Goal: Task Accomplishment & Management: Use online tool/utility

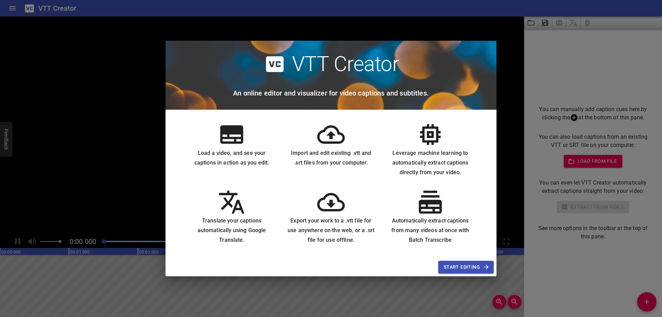
click at [463, 267] on span "Start Editing" at bounding box center [466, 267] width 44 height 9
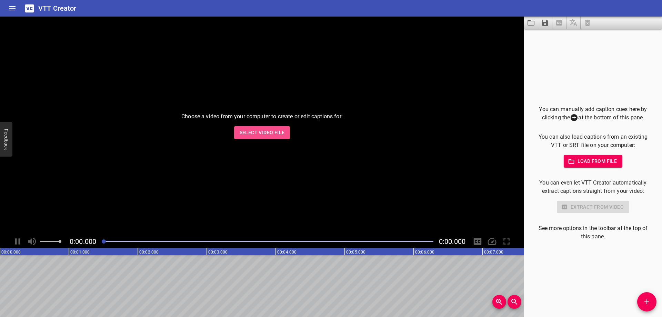
click at [274, 134] on span "Select Video File" at bounding box center [262, 132] width 45 height 9
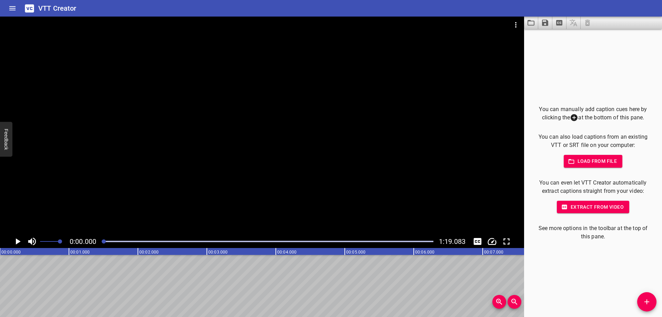
click at [568, 208] on span "Extract from video" at bounding box center [592, 207] width 61 height 9
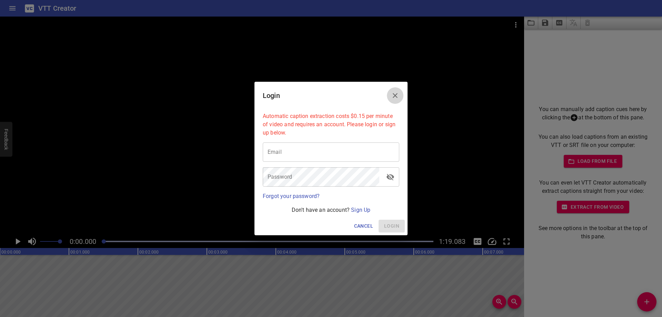
click at [395, 96] on icon "Close" at bounding box center [395, 95] width 5 height 5
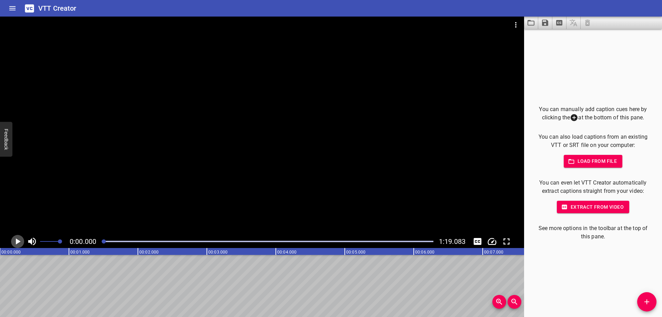
click at [19, 238] on icon "Play/Pause" at bounding box center [17, 241] width 10 height 10
click at [646, 303] on icon "Add Cue" at bounding box center [647, 302] width 8 height 8
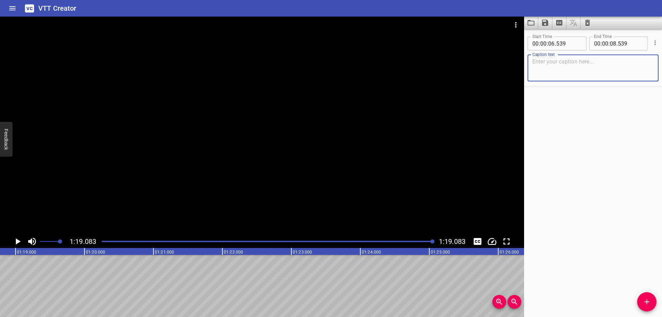
scroll to position [0, 5454]
click at [556, 72] on textarea at bounding box center [592, 68] width 121 height 20
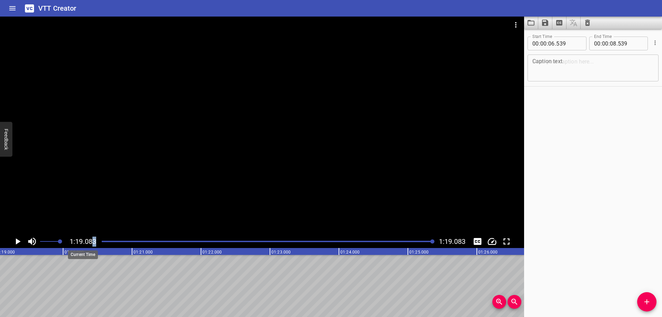
drag, startPoint x: 117, startPoint y: 242, endPoint x: 92, endPoint y: 243, distance: 24.5
click at [92, 243] on div "1:19.083 1:19.083" at bounding box center [262, 241] width 524 height 13
click at [110, 241] on div "Play progress" at bounding box center [268, 241] width 332 height 1
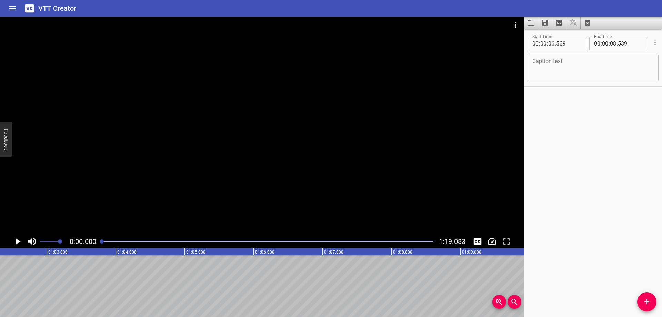
drag, startPoint x: 110, startPoint y: 241, endPoint x: 97, endPoint y: 241, distance: 13.1
click at [97, 241] on div "0:00.000 1:19.083" at bounding box center [262, 241] width 524 height 13
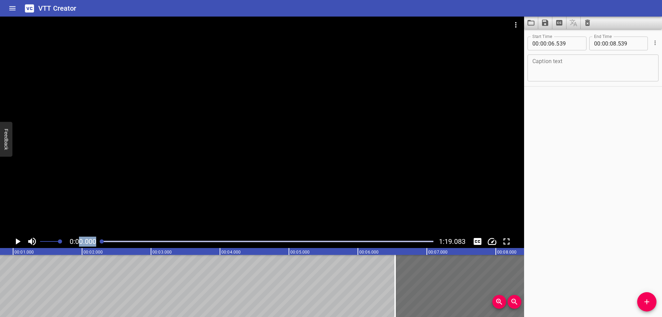
drag, startPoint x: 103, startPoint y: 241, endPoint x: 70, endPoint y: 239, distance: 32.8
click at [73, 239] on div "0:00.000 1:19.083" at bounding box center [262, 241] width 524 height 13
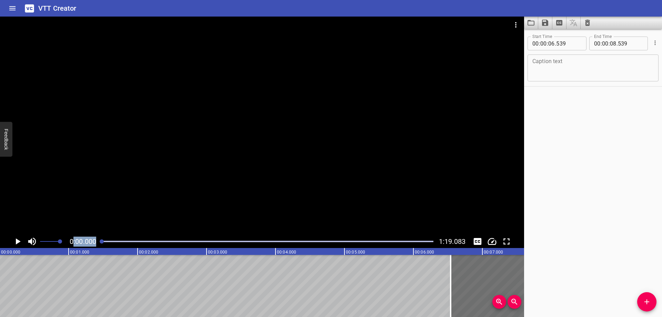
scroll to position [0, 0]
click at [18, 239] on icon "Play/Pause" at bounding box center [17, 241] width 10 height 10
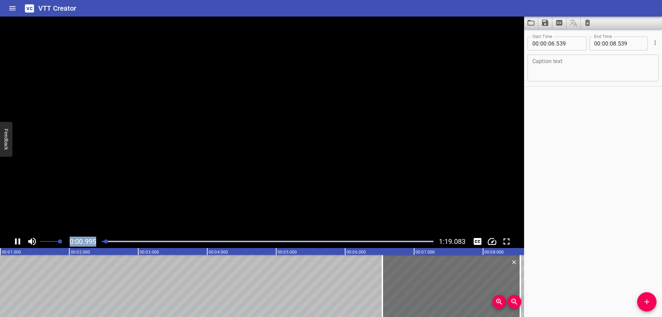
click at [18, 239] on icon "Play/Pause" at bounding box center [17, 241] width 10 height 10
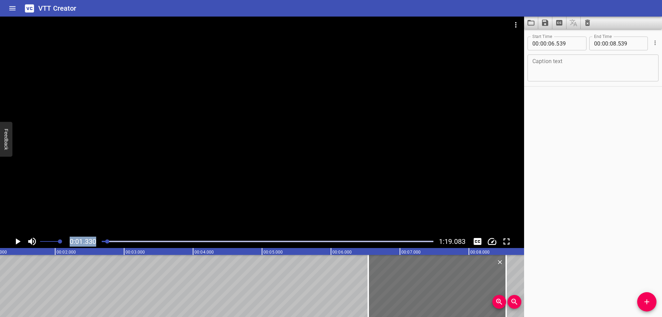
scroll to position [0, 92]
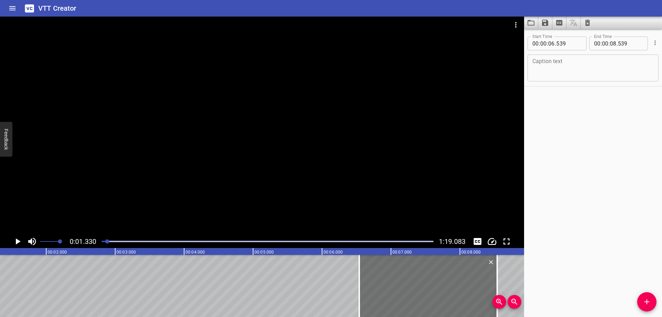
click at [588, 68] on textarea at bounding box center [592, 68] width 121 height 20
type textarea "Philips QLED Televisions"
click at [15, 243] on icon "Play/Pause" at bounding box center [17, 241] width 10 height 10
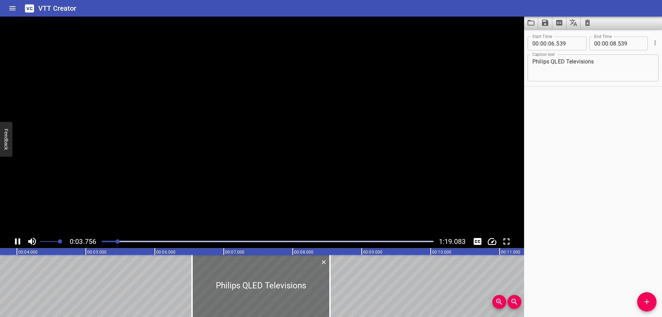
click at [15, 243] on icon "Play/Pause" at bounding box center [17, 241] width 10 height 10
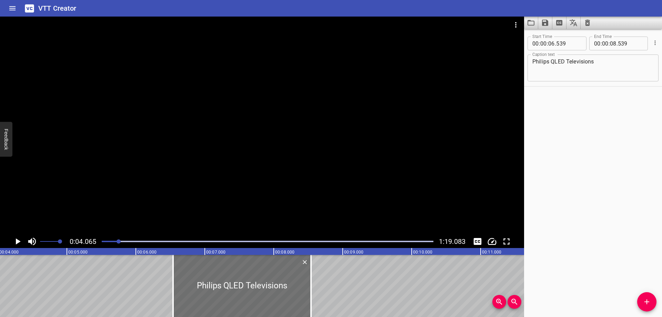
scroll to position [0, 280]
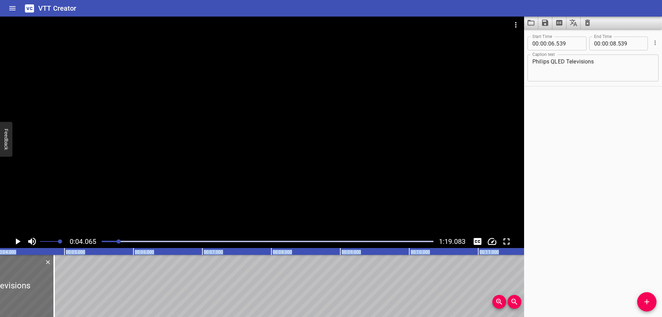
drag, startPoint x: 199, startPoint y: 287, endPoint x: -47, endPoint y: 263, distance: 247.0
click at [0, 263] on html "VTT Creator Caption Editor Batch Transcribe Login Sign Up Privacy Contact 0:04.…" at bounding box center [331, 158] width 662 height 317
type input "02"
type input "974"
type input "04"
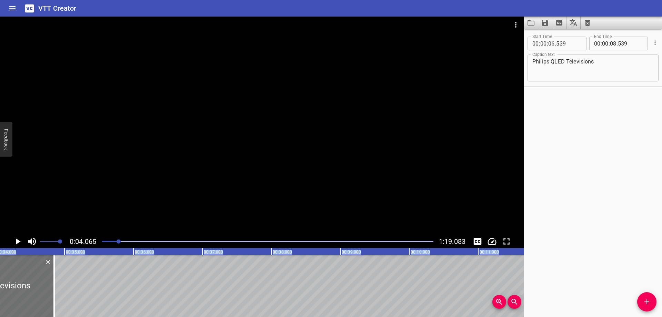
type input "974"
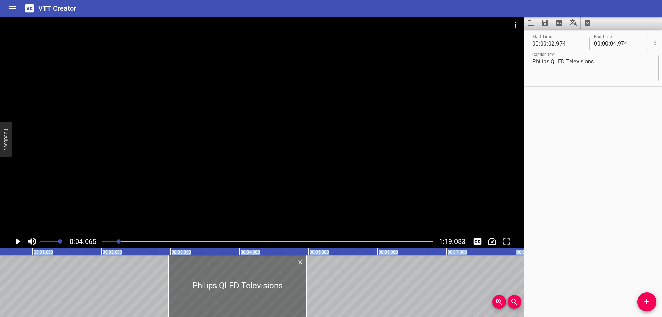
scroll to position [0, 0]
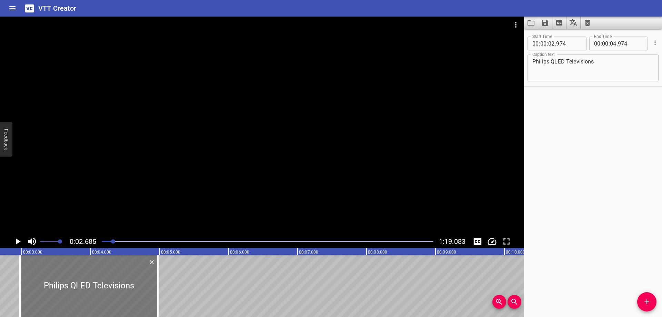
click at [124, 290] on div at bounding box center [89, 286] width 138 height 62
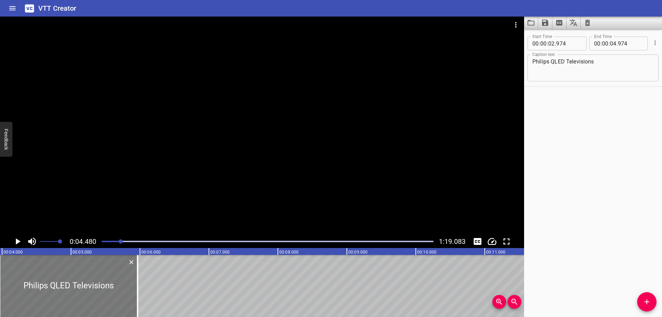
scroll to position [0, 309]
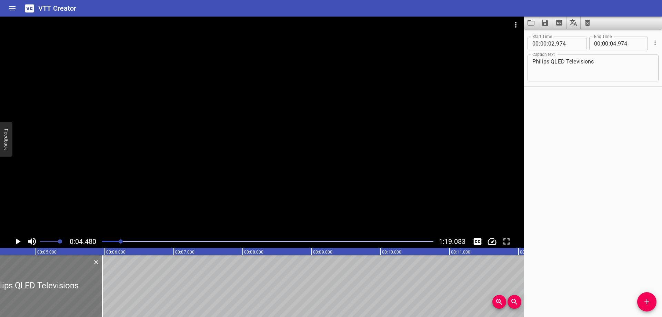
drag, startPoint x: 118, startPoint y: 289, endPoint x: 63, endPoint y: 283, distance: 55.8
click at [63, 283] on div at bounding box center [33, 286] width 138 height 62
type input "03"
type input "964"
type input "05"
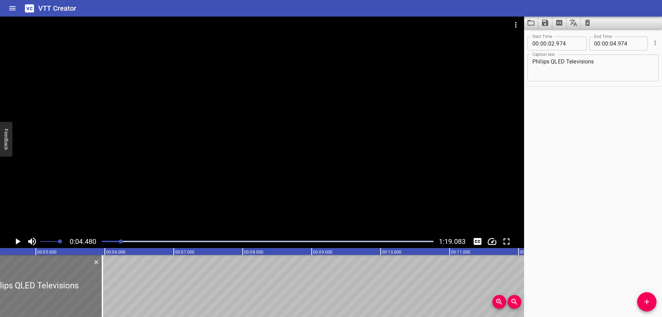
type input "964"
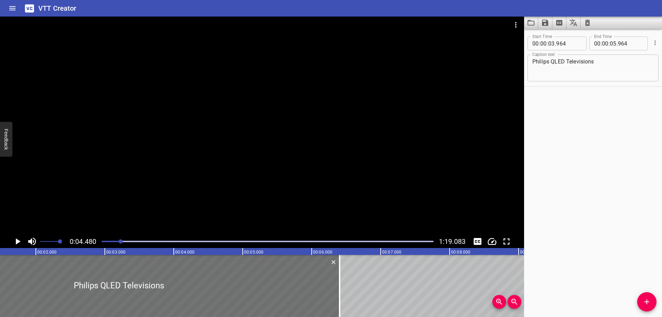
scroll to position [0, 0]
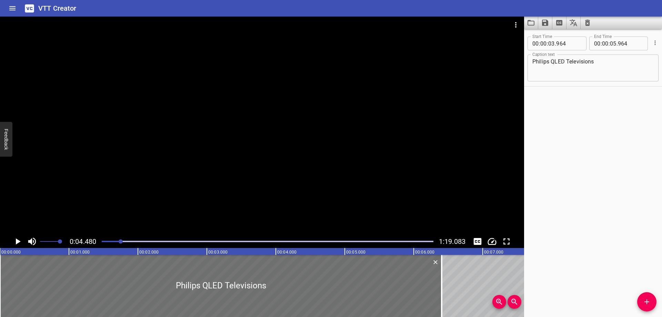
drag, startPoint x: 171, startPoint y: 283, endPoint x: -78, endPoint y: 262, distance: 249.5
click at [0, 262] on html "VTT Creator Caption Editor Batch Transcribe Login Sign Up Privacy Contact 0:04.…" at bounding box center [331, 158] width 662 height 317
type input "00"
type input "000"
click at [17, 239] on icon "Play/Pause" at bounding box center [18, 241] width 5 height 6
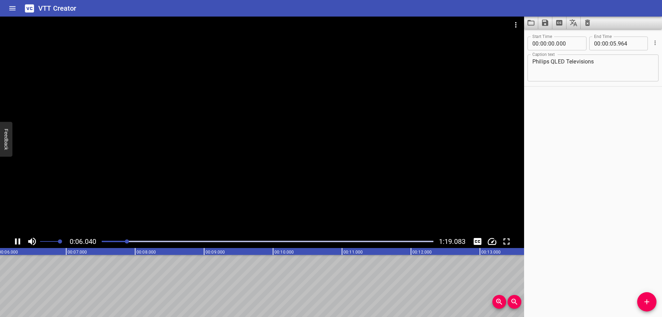
drag, startPoint x: 89, startPoint y: 286, endPoint x: 209, endPoint y: 287, distance: 120.0
drag, startPoint x: 138, startPoint y: 242, endPoint x: 88, endPoint y: 238, distance: 50.1
click at [88, 238] on div "0:12.010 1:19.083" at bounding box center [262, 241] width 524 height 13
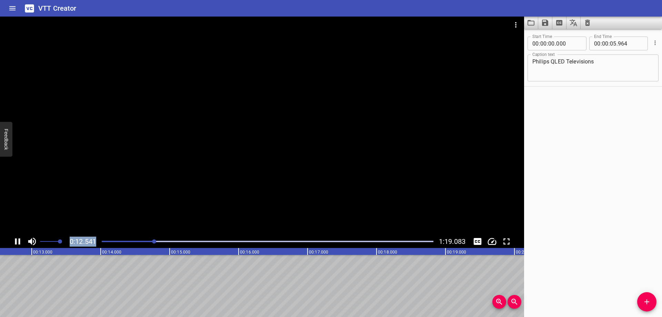
click at [108, 242] on div at bounding box center [268, 242] width 340 height 10
click at [152, 242] on div at bounding box center [154, 241] width 4 height 4
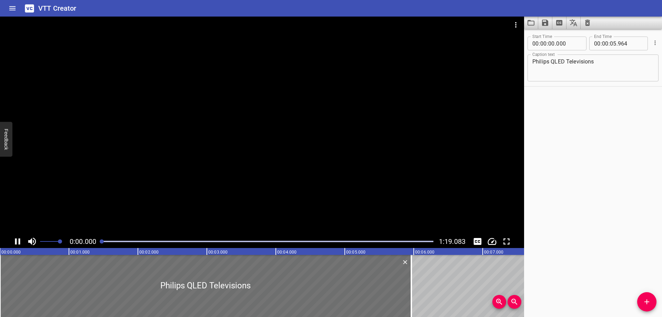
drag, startPoint x: 108, startPoint y: 242, endPoint x: 97, endPoint y: 241, distance: 11.4
click at [97, 241] on div "0:00.000 1:19.083" at bounding box center [262, 241] width 524 height 13
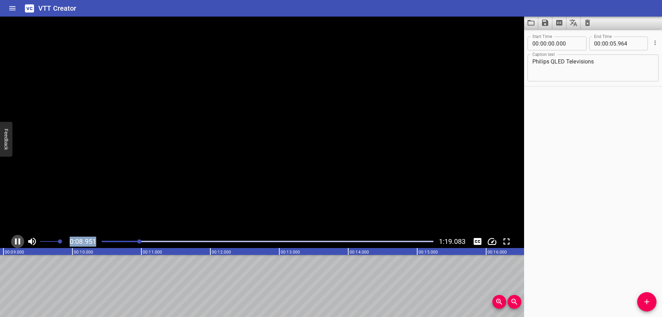
click at [16, 239] on icon "Play/Pause" at bounding box center [17, 241] width 5 height 6
click at [16, 239] on icon "Play/Pause" at bounding box center [17, 241] width 10 height 10
click at [16, 239] on icon "Play/Pause" at bounding box center [17, 241] width 5 height 6
click at [640, 301] on span "Add Cue" at bounding box center [646, 302] width 19 height 8
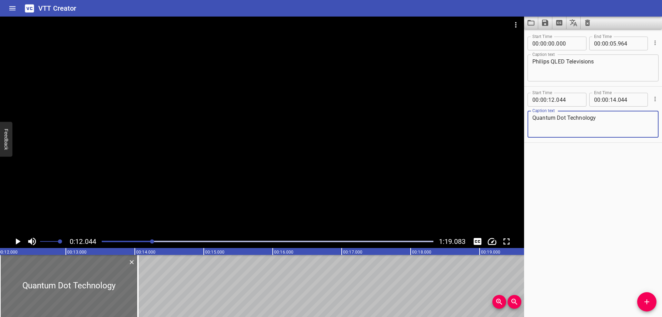
click at [18, 238] on icon "Play/Pause" at bounding box center [17, 241] width 10 height 10
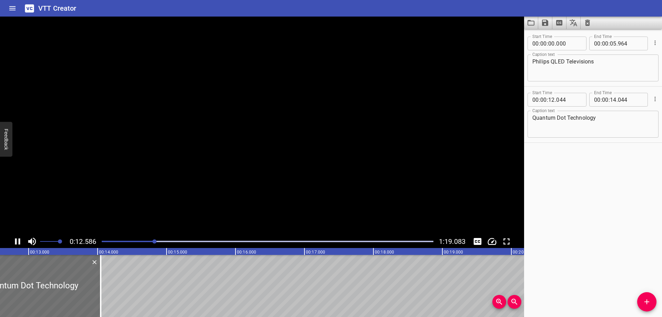
click at [17, 238] on icon "Play/Pause" at bounding box center [17, 241] width 10 height 10
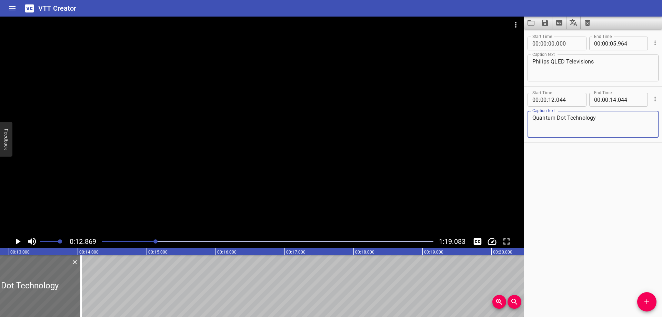
click at [617, 116] on textarea "Quantum Dot Technology" at bounding box center [592, 124] width 121 height 20
type textarea "Quantum Dot Technology delivers a wider range of color, contrast, and brightness"
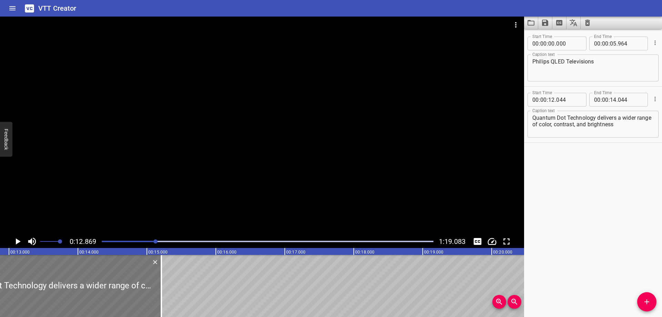
drag, startPoint x: 82, startPoint y: 270, endPoint x: 156, endPoint y: 267, distance: 73.5
click at [163, 276] on div at bounding box center [161, 286] width 7 height 62
type input "15"
click at [18, 239] on icon "Play/Pause" at bounding box center [17, 241] width 10 height 10
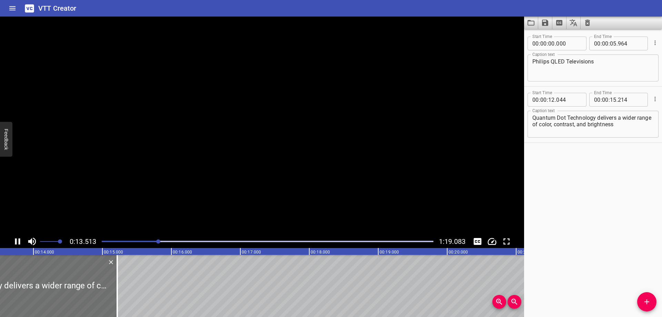
click at [18, 239] on icon "Play/Pause" at bounding box center [17, 241] width 10 height 10
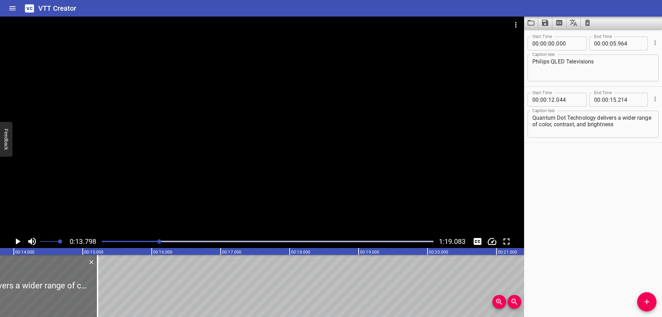
click at [18, 242] on icon "Play/Pause" at bounding box center [18, 241] width 5 height 6
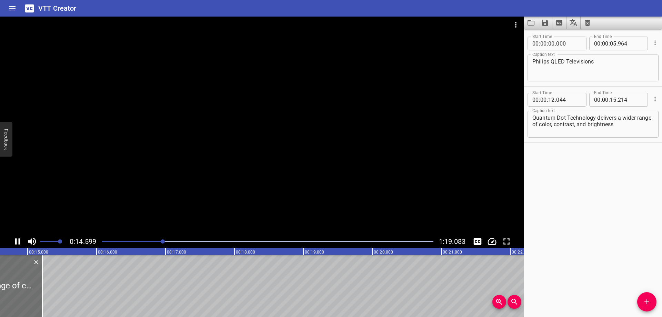
click at [17, 241] on icon "Play/Pause" at bounding box center [17, 241] width 5 height 6
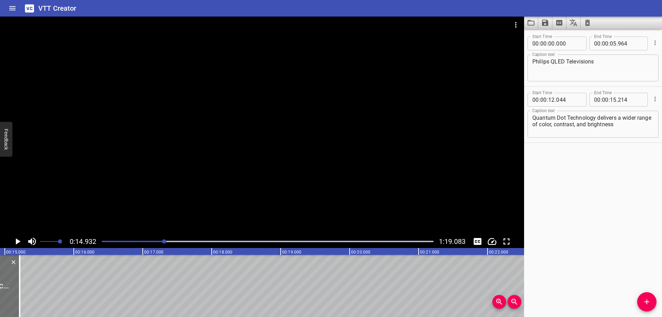
click at [17, 241] on icon "Play/Pause" at bounding box center [18, 241] width 5 height 6
click at [17, 241] on icon "Play/Pause" at bounding box center [17, 241] width 5 height 6
drag, startPoint x: 120, startPoint y: 286, endPoint x: 231, endPoint y: 282, distance: 111.1
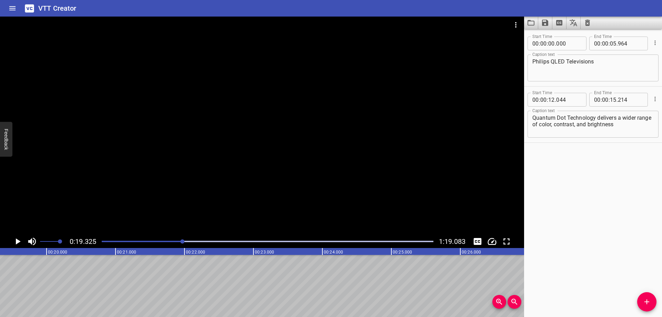
click at [171, 240] on div at bounding box center [268, 242] width 340 height 10
click at [159, 240] on div at bounding box center [268, 242] width 340 height 10
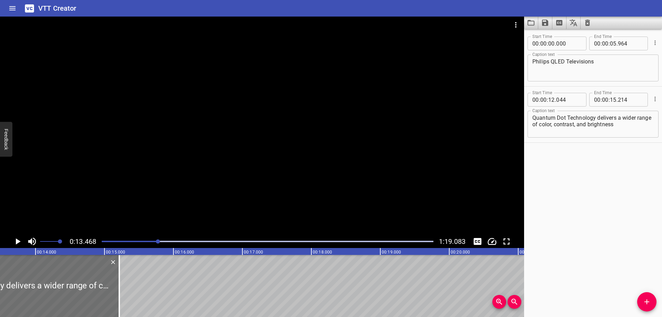
scroll to position [0, 929]
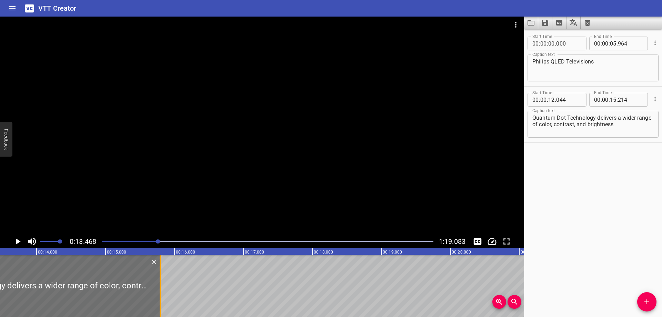
drag, startPoint x: 120, startPoint y: 273, endPoint x: 160, endPoint y: 275, distance: 40.0
click at [160, 275] on div at bounding box center [160, 286] width 1 height 62
type input "794"
click at [133, 266] on div at bounding box center [31, 286] width 259 height 62
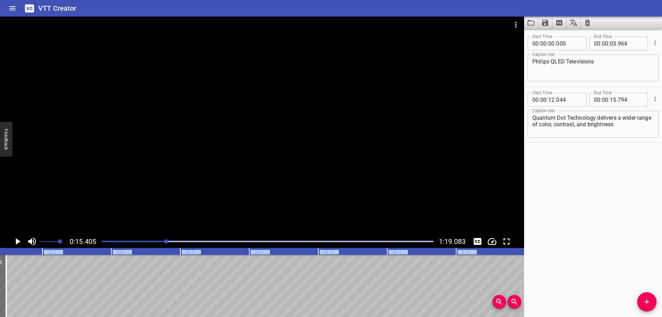
scroll to position [0, 769]
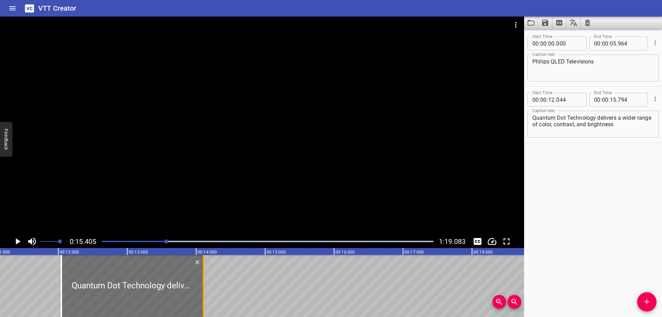
drag, startPoint x: 28, startPoint y: 276, endPoint x: 228, endPoint y: 280, distance: 200.1
click at [207, 280] on div at bounding box center [203, 286] width 7 height 62
type input "14"
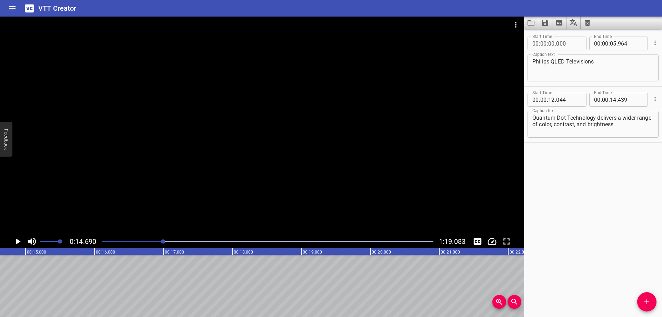
scroll to position [0, 1013]
drag, startPoint x: 84, startPoint y: 271, endPoint x: 141, endPoint y: 270, distance: 57.3
click at [159, 243] on div at bounding box center [268, 242] width 340 height 10
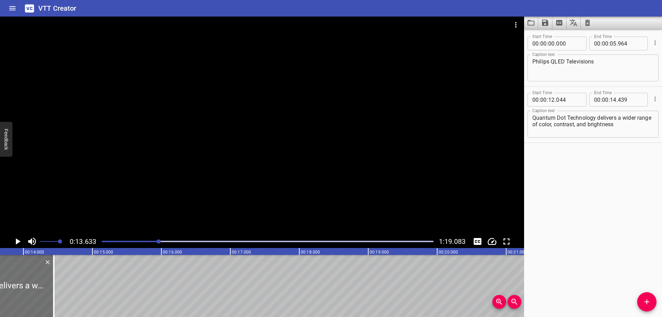
scroll to position [0, 940]
drag, startPoint x: 54, startPoint y: 280, endPoint x: 70, endPoint y: 282, distance: 16.0
click at [59, 282] on div at bounding box center [55, 286] width 7 height 62
drag, startPoint x: 70, startPoint y: 282, endPoint x: 88, endPoint y: 281, distance: 17.6
click at [77, 281] on div at bounding box center [73, 286] width 7 height 62
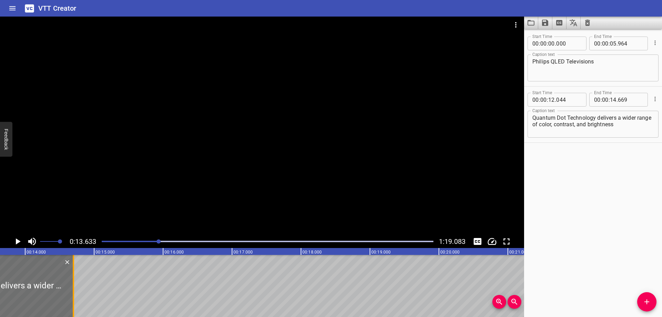
type input "924"
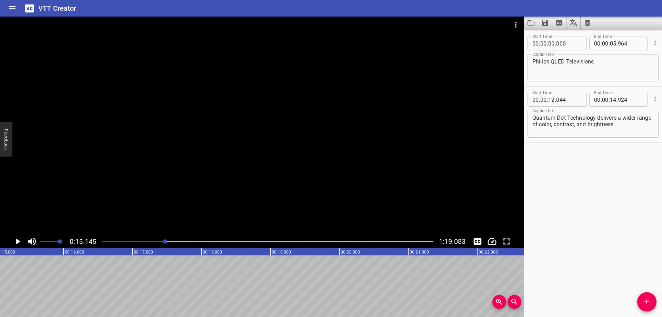
scroll to position [0, 1045]
click at [158, 242] on div at bounding box center [268, 242] width 340 height 10
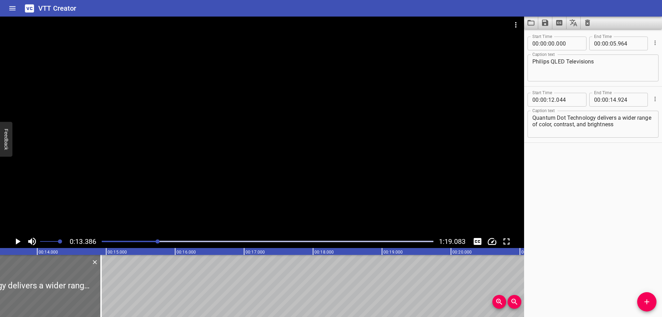
scroll to position [0, 923]
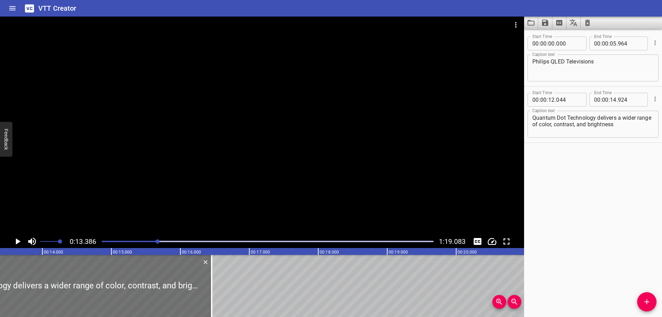
drag, startPoint x: 108, startPoint y: 274, endPoint x: 220, endPoint y: 278, distance: 112.2
click at [215, 278] on div at bounding box center [211, 286] width 7 height 62
type input "16"
type input "549"
click at [160, 241] on div at bounding box center [158, 241] width 4 height 4
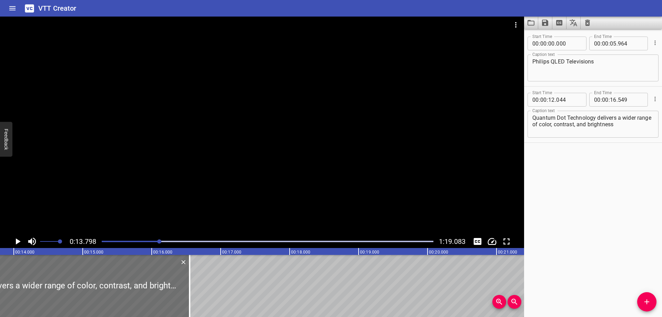
click at [161, 241] on div at bounding box center [159, 241] width 4 height 4
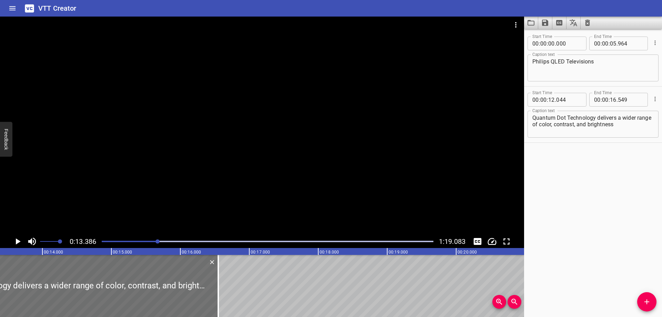
click at [16, 240] on icon "Play/Pause" at bounding box center [18, 241] width 5 height 6
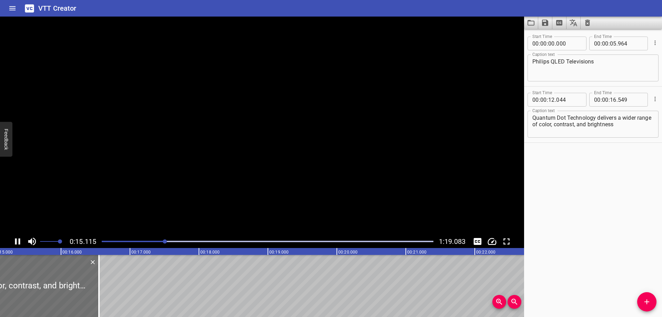
click at [16, 240] on icon "Play/Pause" at bounding box center [17, 241] width 5 height 6
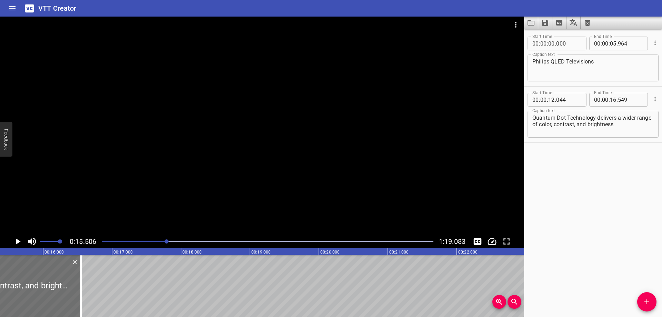
scroll to position [0, 1069]
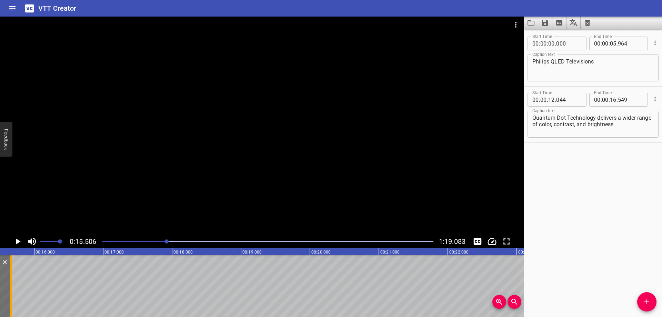
drag, startPoint x: 72, startPoint y: 283, endPoint x: 11, endPoint y: 282, distance: 61.0
click at [11, 282] on div at bounding box center [10, 286] width 1 height 62
type input "15"
click at [163, 240] on div at bounding box center [268, 242] width 340 height 10
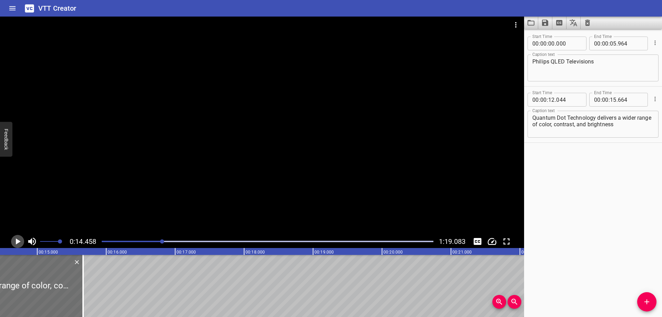
click at [18, 240] on icon "Play/Pause" at bounding box center [18, 241] width 5 height 6
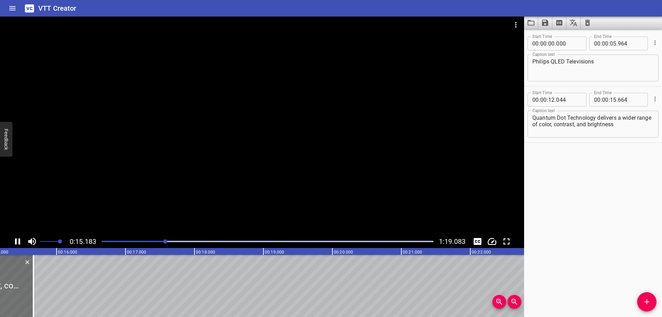
click at [18, 240] on icon "Play/Pause" at bounding box center [17, 241] width 10 height 10
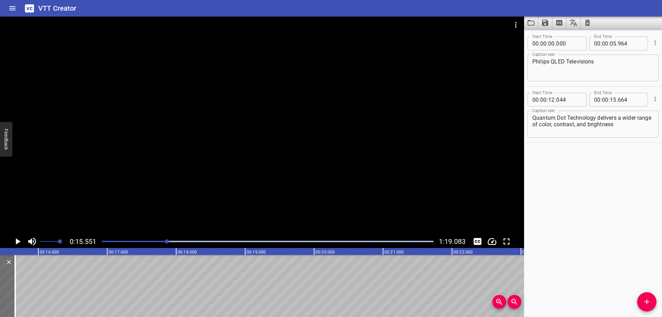
scroll to position [0, 1072]
click at [163, 240] on div at bounding box center [268, 242] width 340 height 10
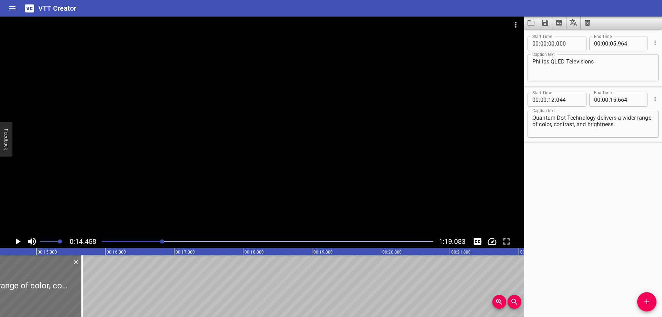
scroll to position [0, 997]
drag, startPoint x: 83, startPoint y: 278, endPoint x: 40, endPoint y: 279, distance: 43.5
click at [44, 279] on div at bounding box center [44, 286] width 1 height 62
type input "034"
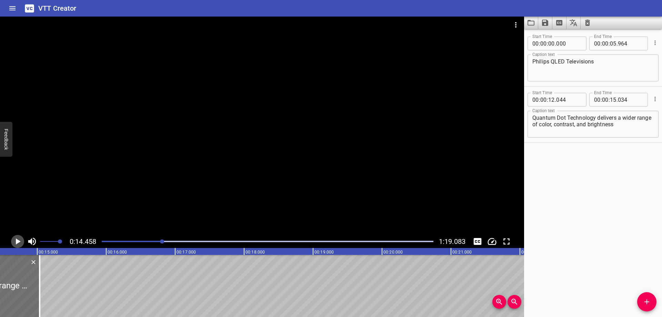
click at [19, 239] on icon "Play/Pause" at bounding box center [17, 241] width 10 height 10
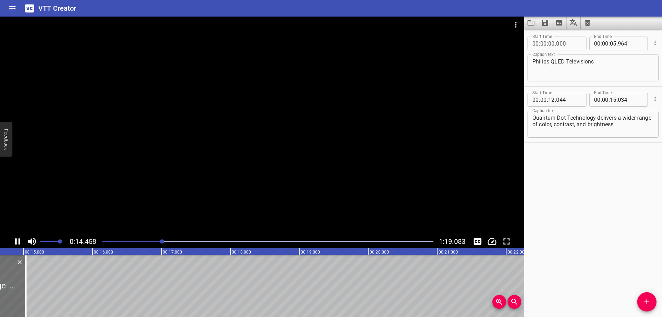
click at [19, 239] on icon "Play/Pause" at bounding box center [17, 241] width 5 height 6
click at [18, 240] on icon "Play/Pause" at bounding box center [17, 241] width 10 height 10
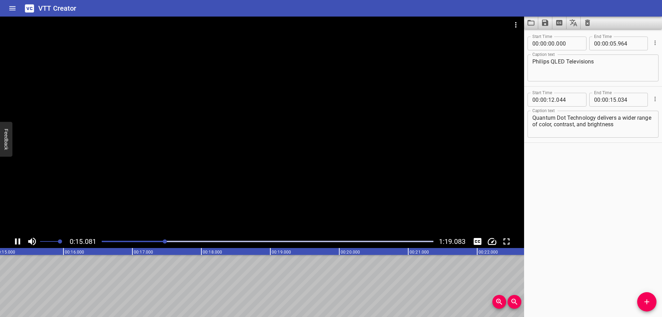
click at [18, 240] on icon "Play/Pause" at bounding box center [17, 241] width 10 height 10
click at [18, 240] on icon "Play/Pause" at bounding box center [18, 241] width 5 height 6
click at [17, 238] on icon "Play/Pause" at bounding box center [17, 241] width 10 height 10
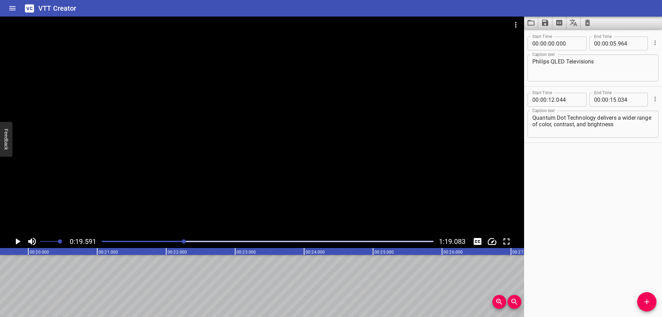
click at [650, 303] on icon "Add Cue" at bounding box center [647, 302] width 8 height 8
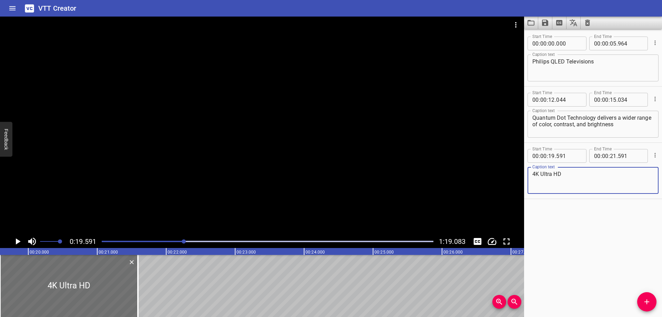
click at [16, 237] on icon "Play/Pause" at bounding box center [17, 241] width 10 height 10
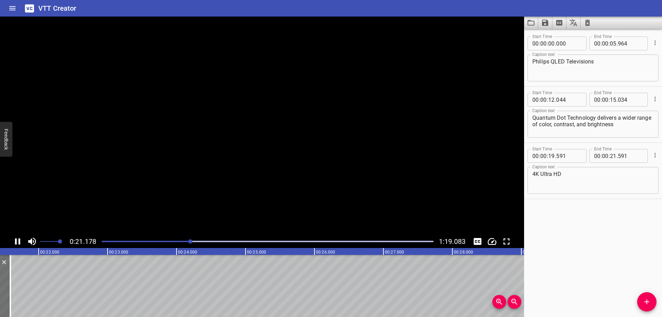
click at [16, 239] on icon "Play/Pause" at bounding box center [17, 241] width 5 height 6
click at [16, 239] on icon "Play/Pause" at bounding box center [18, 241] width 5 height 6
click at [16, 239] on icon "Play/Pause" at bounding box center [17, 241] width 5 height 6
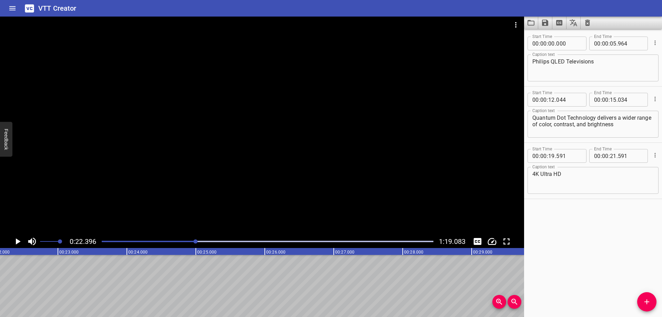
scroll to position [0, 1545]
click at [596, 177] on textarea "4K Ultra HD" at bounding box center [592, 181] width 121 height 20
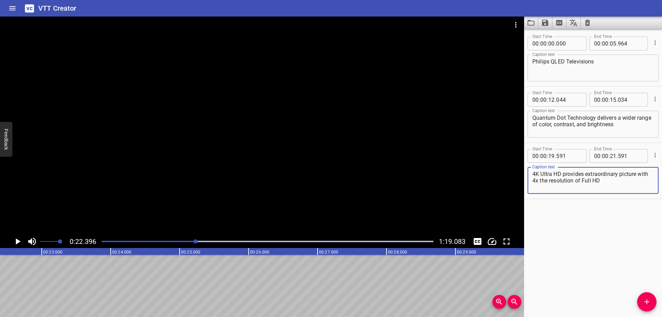
type textarea "4K Ultra HD provides extraordinary picture with 4x the resolution of Full HD"
click at [17, 239] on icon "Play/Pause" at bounding box center [18, 241] width 5 height 6
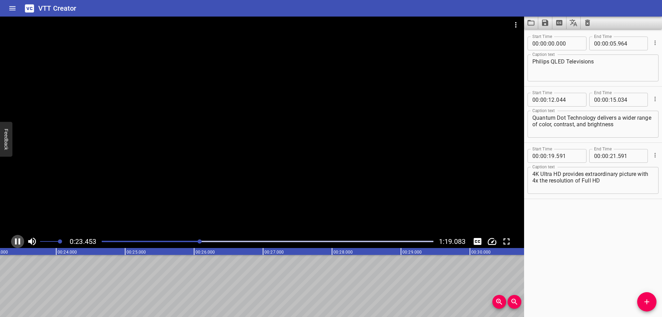
click at [17, 240] on icon "Play/Pause" at bounding box center [17, 241] width 5 height 6
click at [17, 240] on icon "Play/Pause" at bounding box center [18, 241] width 5 height 6
click at [17, 240] on icon "Play/Pause" at bounding box center [17, 241] width 5 height 6
click at [17, 240] on icon "Play/Pause" at bounding box center [18, 241] width 5 height 6
click at [17, 240] on icon "Play/Pause" at bounding box center [17, 241] width 5 height 6
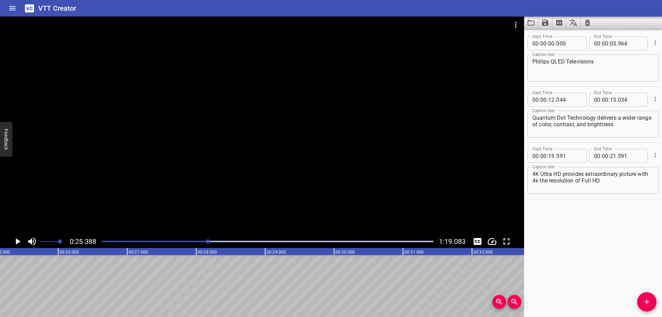
scroll to position [0, 1751]
drag, startPoint x: 625, startPoint y: 158, endPoint x: 612, endPoint y: 156, distance: 12.6
click at [612, 156] on div "00 : 00 : 21 ." at bounding box center [618, 156] width 59 height 14
type input "591"
click at [612, 156] on input "number" at bounding box center [613, 156] width 7 height 14
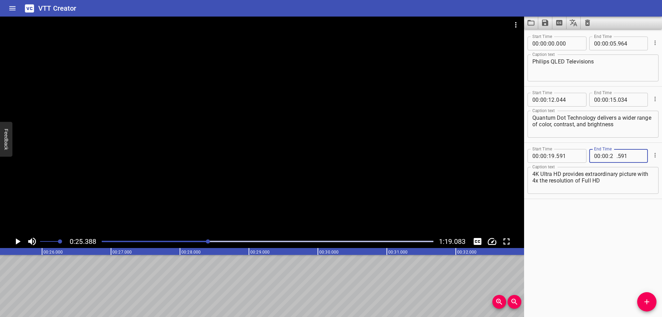
type input "25"
type input "591"
click at [614, 224] on div "Start Time 00 : 00 : 00 . 000 Start Time End Time 00 : 00 : 05 . 964 End Time C…" at bounding box center [593, 173] width 138 height 288
click at [16, 240] on icon "Play/Pause" at bounding box center [18, 241] width 5 height 6
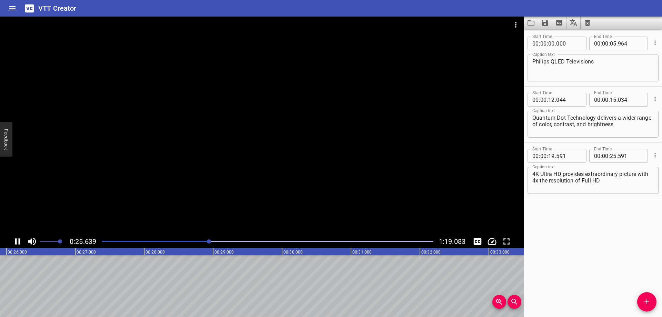
click at [17, 240] on icon "Play/Pause" at bounding box center [17, 241] width 10 height 10
click at [17, 240] on icon "Play/Pause" at bounding box center [18, 241] width 5 height 6
click at [17, 240] on icon "Play/Pause" at bounding box center [17, 241] width 10 height 10
click at [18, 239] on icon "Play/Pause" at bounding box center [17, 241] width 10 height 10
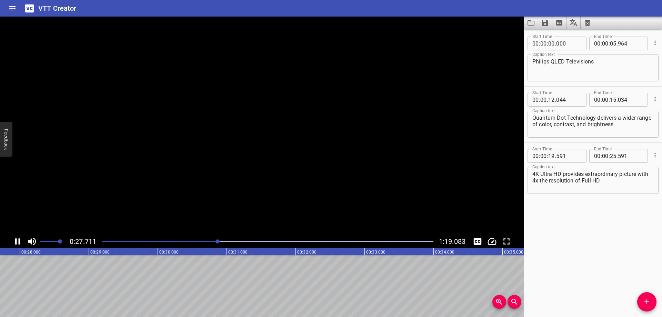
click at [18, 239] on icon "Play/Pause" at bounding box center [17, 241] width 10 height 10
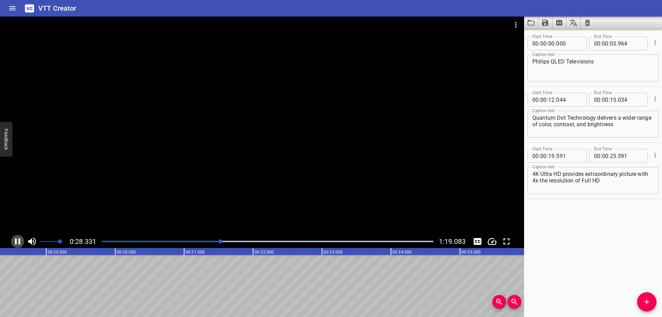
click at [18, 239] on icon "Play/Pause" at bounding box center [17, 241] width 10 height 10
click at [654, 304] on span "Add Cue" at bounding box center [646, 302] width 19 height 8
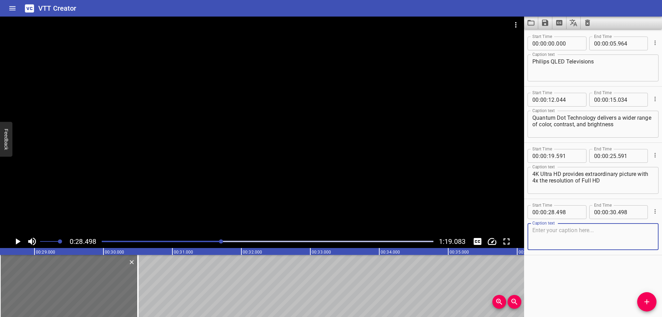
click at [549, 233] on textarea at bounding box center [592, 237] width 121 height 20
click at [17, 241] on icon "Play/Pause" at bounding box center [18, 241] width 5 height 6
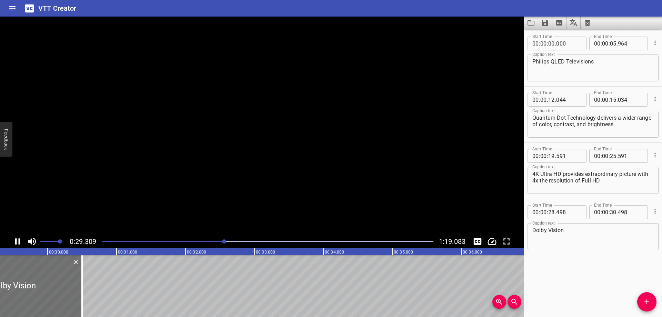
click at [17, 241] on icon "Play/Pause" at bounding box center [17, 241] width 10 height 10
click at [589, 232] on textarea "Dolby Vision" at bounding box center [592, 237] width 121 height 20
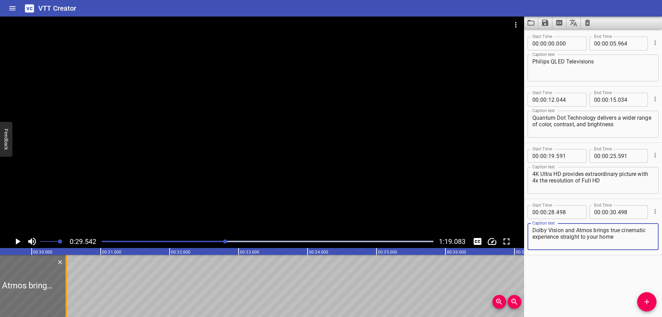
type textarea "Dolby Vision and Atmos brings true cinematic experience straight to your home"
drag, startPoint x: 68, startPoint y: 262, endPoint x: 40, endPoint y: 252, distance: 29.0
click at [74, 264] on div at bounding box center [72, 286] width 7 height 62
type input "593"
click at [16, 241] on icon "Play/Pause" at bounding box center [18, 241] width 5 height 6
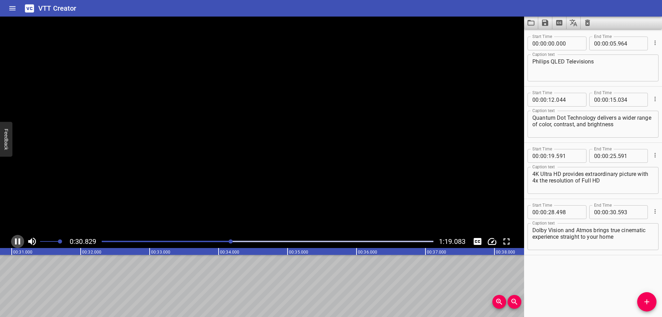
click at [16, 241] on icon "Play/Pause" at bounding box center [17, 241] width 5 height 6
click at [16, 241] on icon "Play/Pause" at bounding box center [18, 241] width 5 height 6
click at [16, 241] on icon "Play/Pause" at bounding box center [17, 241] width 5 height 6
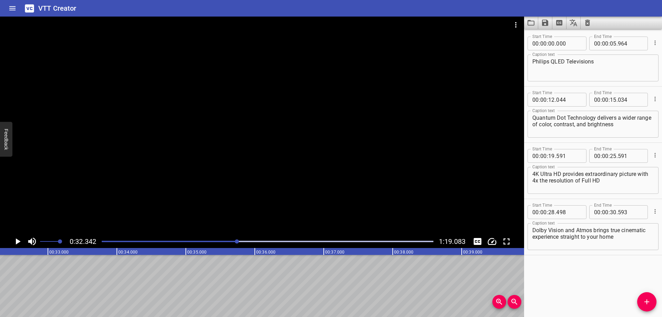
scroll to position [0, 2230]
drag, startPoint x: 630, startPoint y: 160, endPoint x: 601, endPoint y: 155, distance: 29.4
click at [601, 155] on div "00 : 00 : 25 ." at bounding box center [618, 156] width 59 height 14
type input "591"
click at [611, 155] on input "number" at bounding box center [613, 156] width 7 height 14
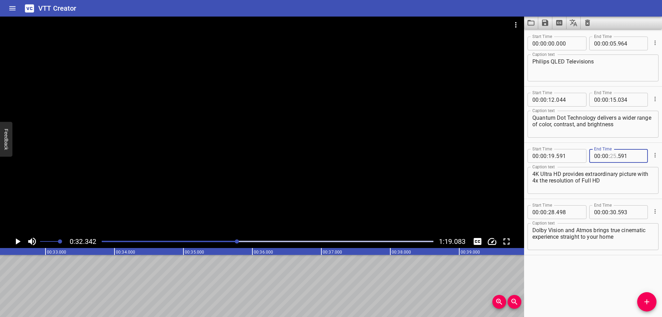
type input "25"
drag, startPoint x: 627, startPoint y: 215, endPoint x: 614, endPoint y: 212, distance: 13.1
click at [614, 212] on div "00 : 00 : 30 ." at bounding box center [618, 212] width 59 height 14
type input "2"
type input "593"
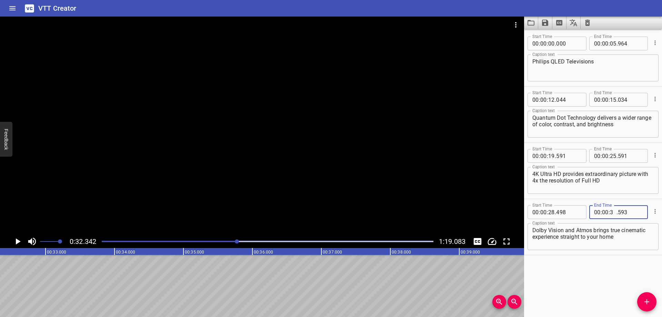
type input "32"
click at [17, 240] on icon "Play/Pause" at bounding box center [18, 241] width 5 height 6
click at [17, 240] on icon "Play/Pause" at bounding box center [17, 241] width 5 height 6
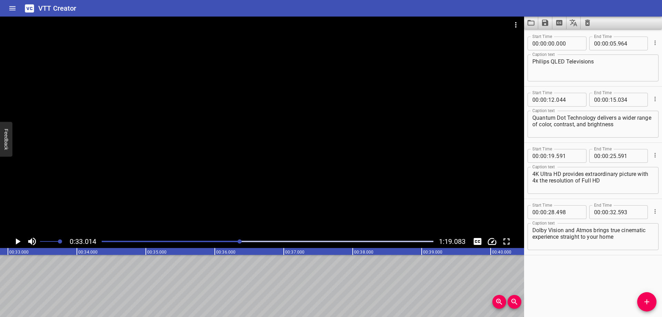
scroll to position [0, 2277]
click at [232, 243] on div at bounding box center [268, 242] width 340 height 10
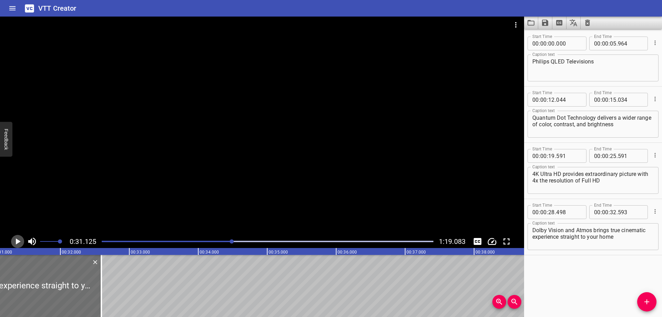
click at [18, 239] on icon "Play/Pause" at bounding box center [17, 241] width 10 height 10
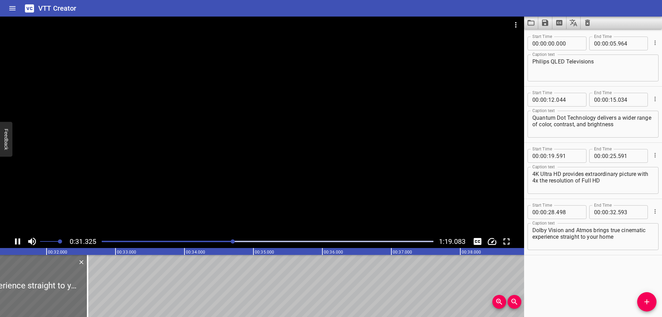
click at [18, 239] on icon "Play/Pause" at bounding box center [17, 241] width 10 height 10
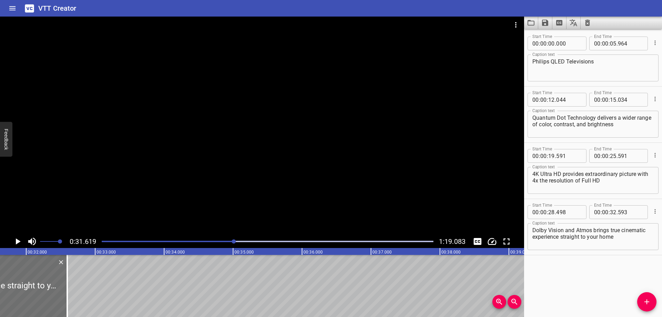
click at [18, 239] on icon "Play/Pause" at bounding box center [17, 241] width 10 height 10
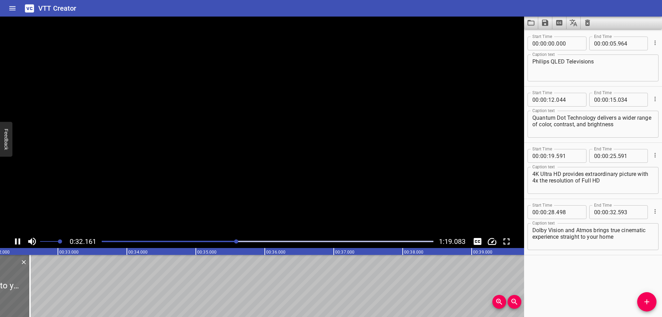
click at [18, 239] on icon "Play/Pause" at bounding box center [17, 241] width 10 height 10
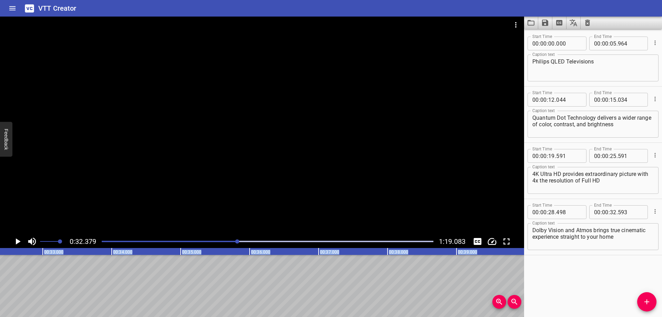
drag, startPoint x: 15, startPoint y: 280, endPoint x: -2, endPoint y: 280, distance: 16.9
click at [0, 280] on html "VTT Creator Caption Editor Batch Transcribe Login Sign Up Privacy Contact 0:32.…" at bounding box center [331, 158] width 662 height 317
type input "348"
click at [17, 242] on icon "Play/Pause" at bounding box center [18, 241] width 5 height 6
click at [17, 242] on icon "Play/Pause" at bounding box center [17, 241] width 10 height 10
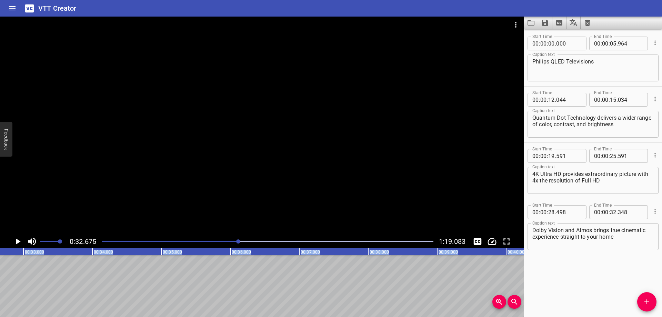
scroll to position [0, 2254]
click at [231, 242] on div at bounding box center [268, 242] width 340 height 10
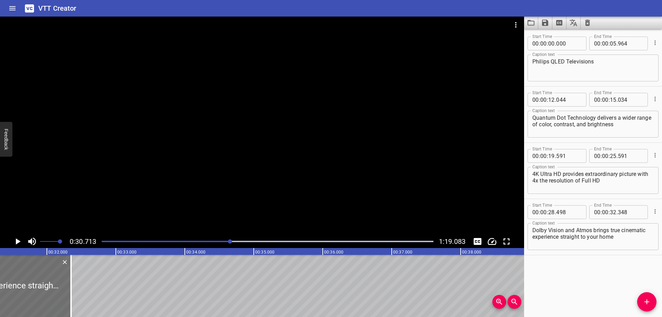
scroll to position [0, 2118]
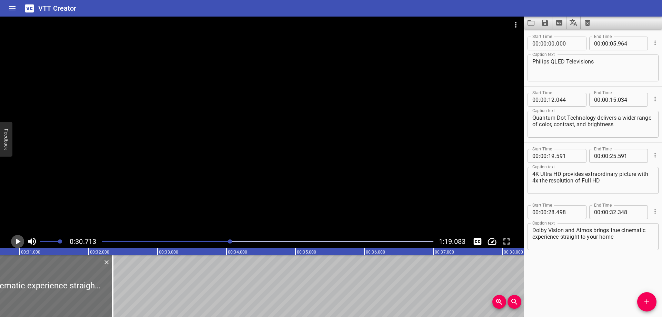
click at [17, 240] on icon "Play/Pause" at bounding box center [18, 241] width 5 height 6
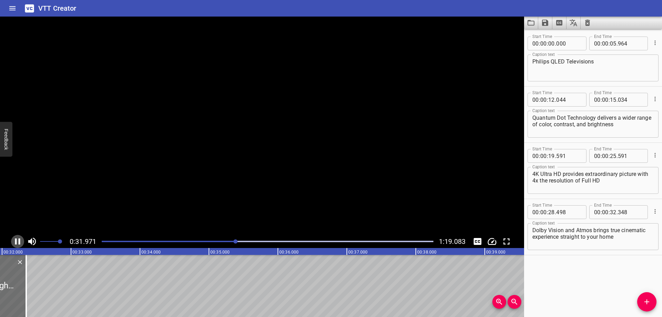
click at [17, 240] on icon "Play/Pause" at bounding box center [17, 241] width 10 height 10
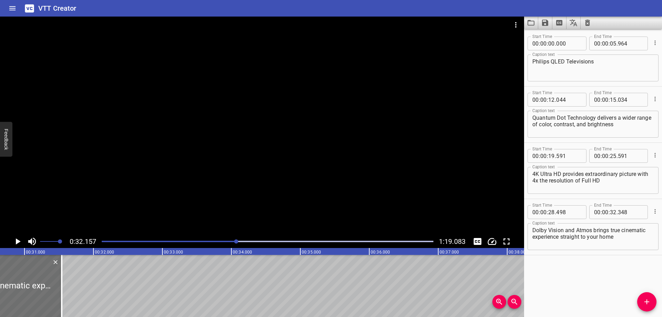
drag, startPoint x: 12, startPoint y: 278, endPoint x: -2, endPoint y: 277, distance: 14.5
click at [0, 277] on html "VTT Creator Caption Editor Batch Transcribe Login Sign Up Privacy Contact 0:32.…" at bounding box center [331, 158] width 662 height 317
type input "29"
type input "978"
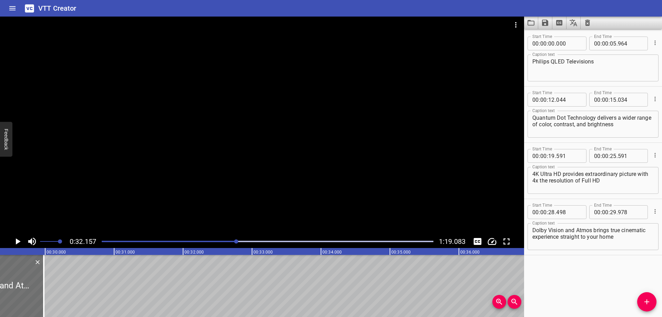
scroll to position [0, 2023]
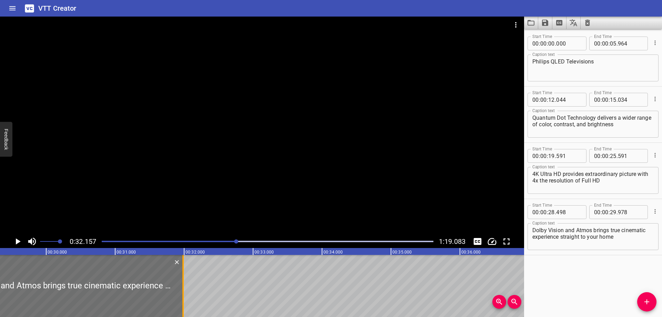
drag, startPoint x: 45, startPoint y: 280, endPoint x: 183, endPoint y: 278, distance: 138.3
click at [183, 278] on div at bounding box center [182, 286] width 1 height 62
type input "31"
type input "983"
click at [17, 239] on icon "Play/Pause" at bounding box center [18, 241] width 5 height 6
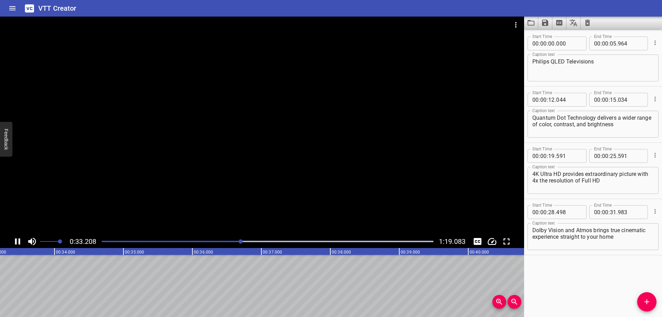
click at [215, 242] on div "Play progress" at bounding box center [75, 241] width 332 height 1
click at [18, 239] on icon "Play/Pause" at bounding box center [17, 241] width 10 height 10
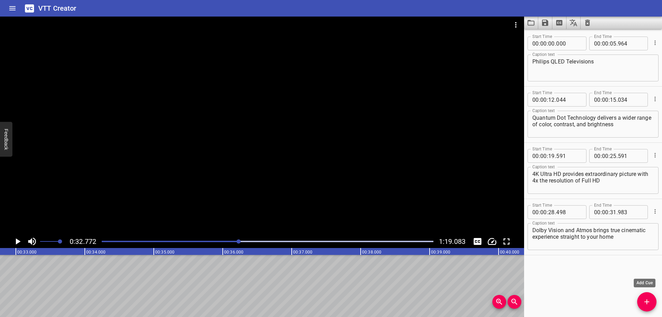
click at [643, 296] on button "Add Cue" at bounding box center [646, 301] width 19 height 19
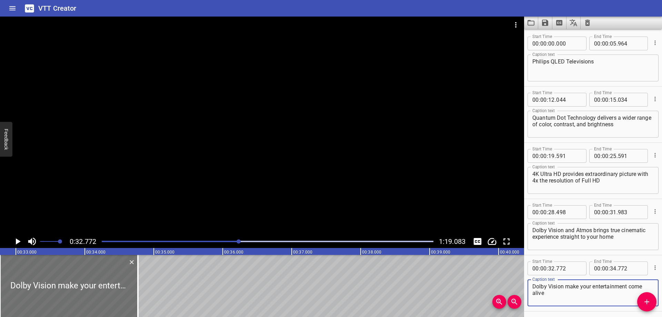
drag, startPoint x: 580, startPoint y: 287, endPoint x: 587, endPoint y: 289, distance: 6.7
click at [580, 287] on textarea "Dolby Vision make your entertainment come alive" at bounding box center [592, 293] width 121 height 20
click at [566, 288] on textarea "Dolby Vision - see your entertainment come alive" at bounding box center [592, 293] width 121 height 20
type textarea "Dolby Vision see your entertainment come alive"
click at [18, 242] on icon "Play/Pause" at bounding box center [18, 241] width 5 height 6
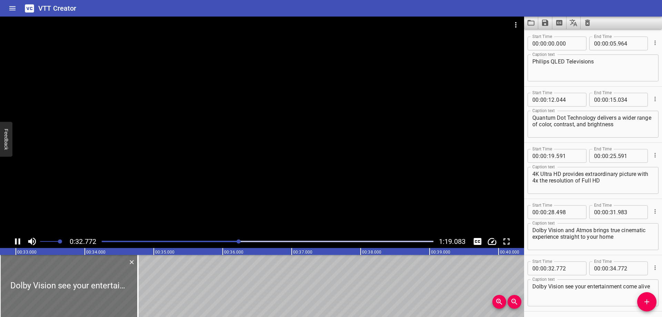
scroll to position [26, 0]
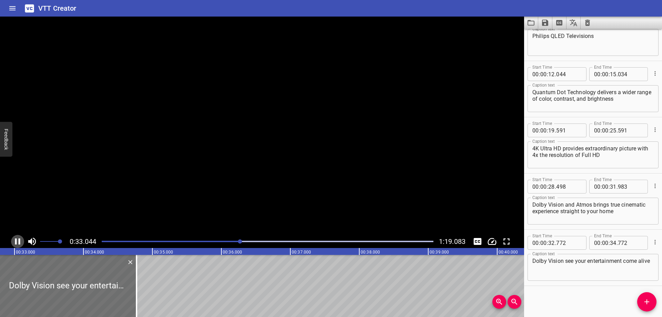
click at [18, 242] on icon "Play/Pause" at bounding box center [17, 241] width 10 height 10
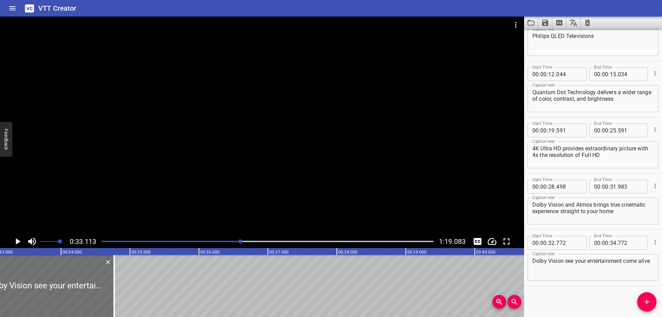
click at [18, 242] on icon "Play/Pause" at bounding box center [18, 241] width 5 height 6
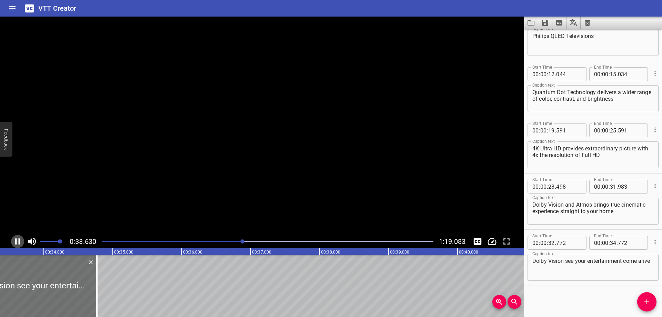
click at [18, 242] on icon "Play/Pause" at bounding box center [17, 241] width 10 height 10
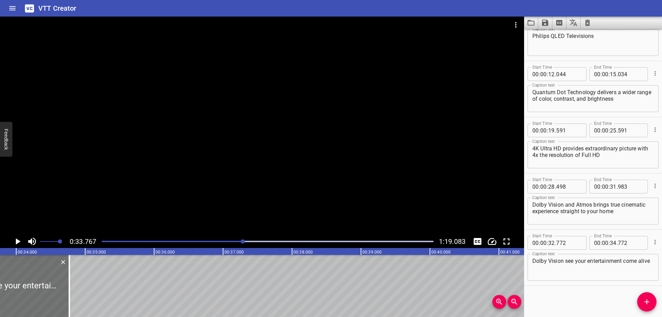
click at [18, 242] on icon "Play/Pause" at bounding box center [18, 241] width 5 height 6
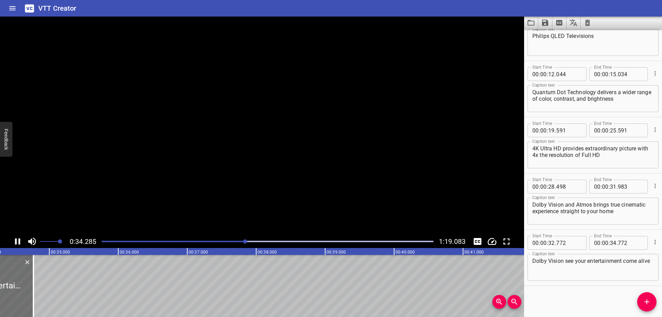
click at [18, 242] on icon "Play/Pause" at bounding box center [17, 241] width 10 height 10
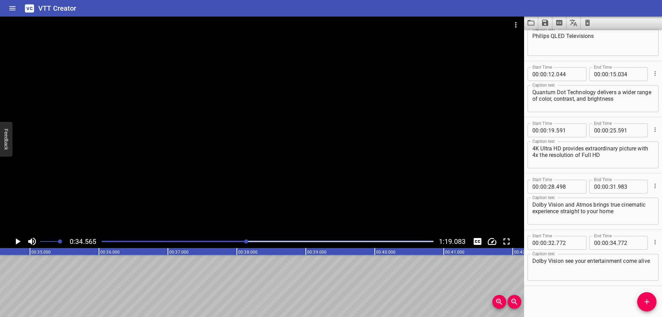
drag, startPoint x: 16, startPoint y: 273, endPoint x: 0, endPoint y: 276, distance: 15.8
type input "547"
click at [17, 242] on icon "Play/Pause" at bounding box center [18, 241] width 5 height 6
click at [17, 242] on icon "Play/Pause" at bounding box center [17, 241] width 10 height 10
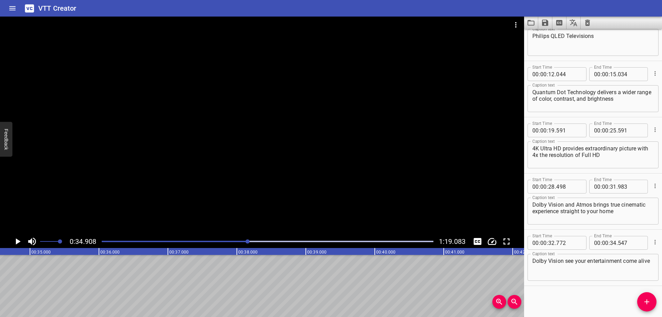
scroll to position [0, 2408]
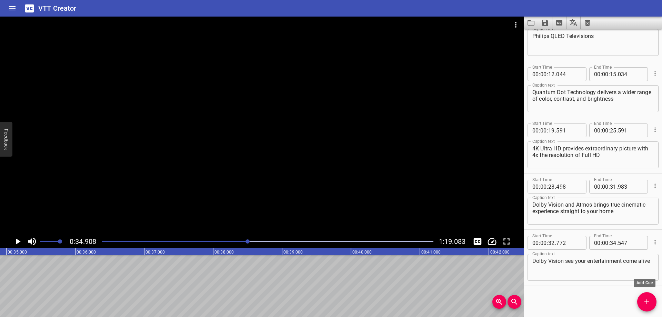
drag, startPoint x: 653, startPoint y: 297, endPoint x: 632, endPoint y: 298, distance: 21.0
click at [653, 297] on button "Add Cue" at bounding box center [646, 301] width 19 height 19
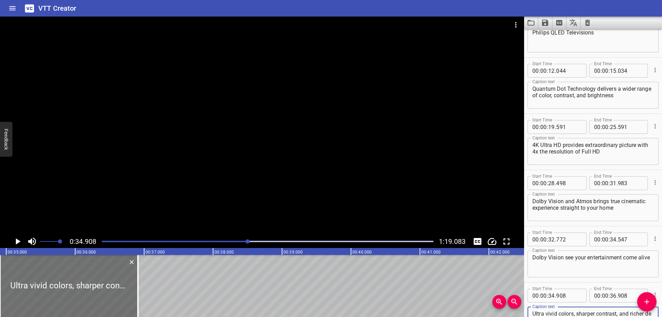
scroll to position [36, 0]
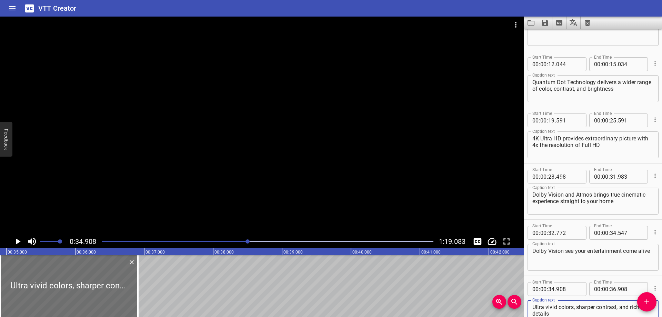
type textarea "Ultra vivid colors, sharper contrast, and richer details"
click at [19, 243] on icon "Play/Pause" at bounding box center [17, 241] width 10 height 10
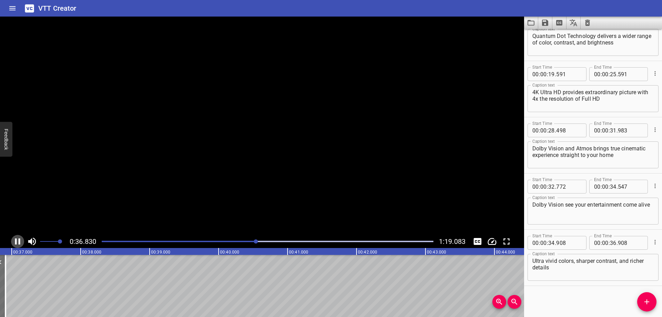
click at [18, 242] on icon "Play/Pause" at bounding box center [17, 241] width 10 height 10
click at [18, 242] on icon "Play/Pause" at bounding box center [18, 241] width 5 height 6
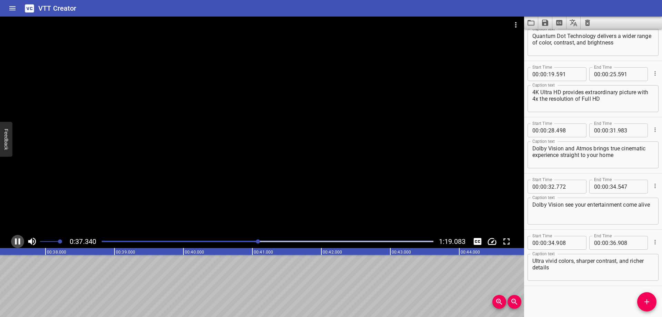
click at [18, 242] on icon "Play/Pause" at bounding box center [17, 241] width 10 height 10
click at [18, 242] on icon "Play/Pause" at bounding box center [18, 241] width 5 height 6
click at [18, 242] on icon "Play/Pause" at bounding box center [17, 241] width 10 height 10
click at [18, 242] on icon "Play/Pause" at bounding box center [18, 241] width 5 height 6
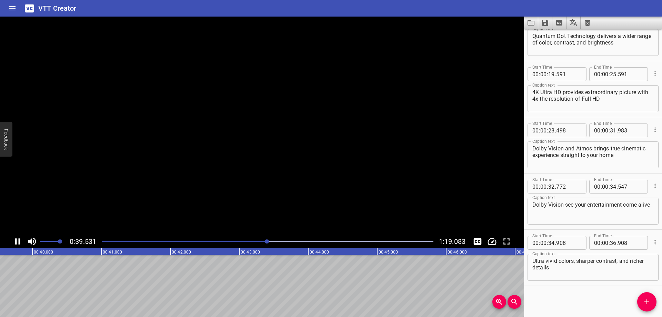
click at [18, 242] on icon "Play/Pause" at bounding box center [17, 241] width 10 height 10
click at [18, 242] on icon "Play/Pause" at bounding box center [18, 241] width 5 height 6
click at [18, 242] on icon "Play/Pause" at bounding box center [17, 241] width 10 height 10
click at [643, 301] on icon "Add Cue" at bounding box center [647, 302] width 8 height 8
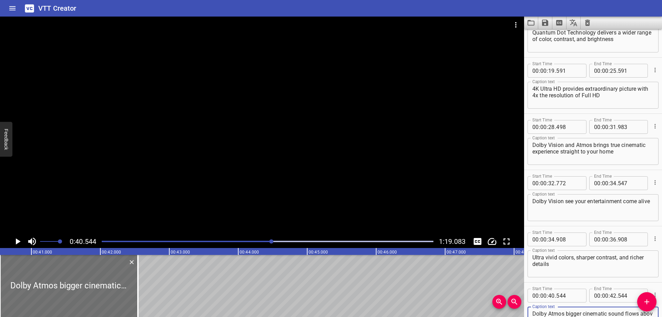
scroll to position [92, 0]
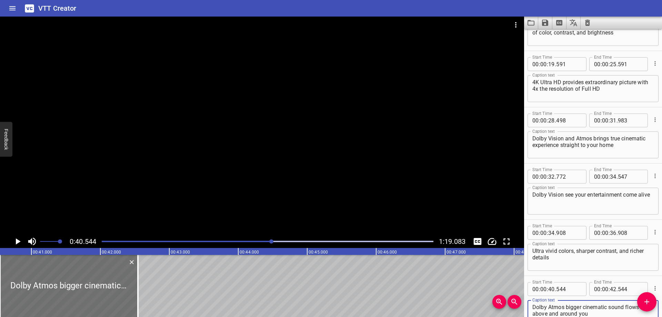
type textarea "Dolby Atmos bigger cinematic sound flows above and around you"
click at [18, 243] on icon "Play/Pause" at bounding box center [17, 241] width 10 height 10
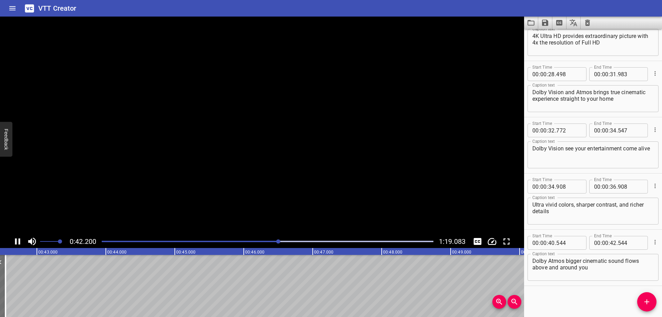
click at [18, 242] on icon "Play/Pause" at bounding box center [17, 241] width 10 height 10
click at [18, 242] on icon "Play/Pause" at bounding box center [18, 241] width 5 height 6
click at [18, 242] on icon "Play/Pause" at bounding box center [17, 241] width 10 height 10
drag, startPoint x: 140, startPoint y: 282, endPoint x: 278, endPoint y: 287, distance: 137.3
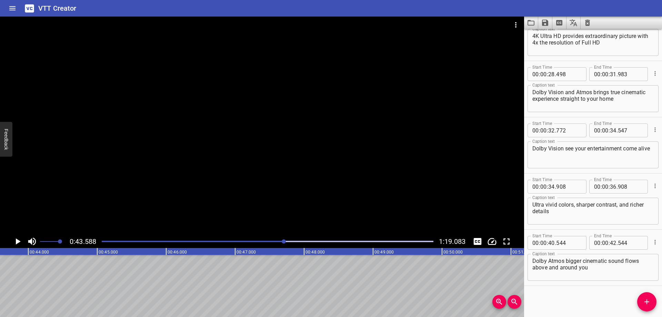
drag, startPoint x: 164, startPoint y: 280, endPoint x: 220, endPoint y: 279, distance: 55.2
drag, startPoint x: 167, startPoint y: 277, endPoint x: 196, endPoint y: 279, distance: 29.8
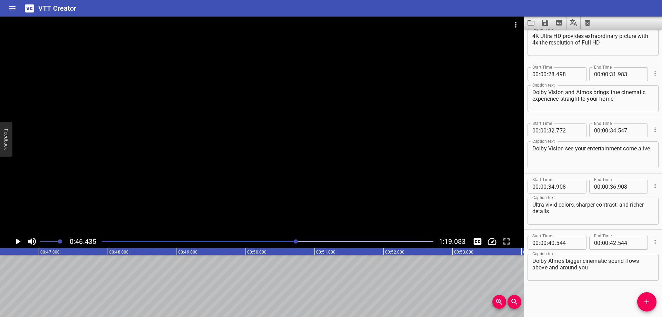
drag, startPoint x: 140, startPoint y: 278, endPoint x: 222, endPoint y: 277, distance: 81.4
click at [280, 240] on div at bounding box center [268, 242] width 340 height 10
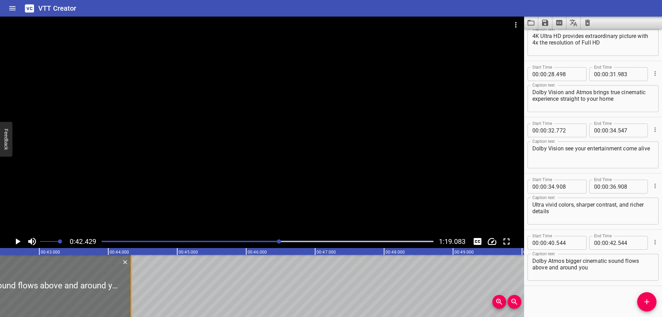
drag, startPoint x: 8, startPoint y: 271, endPoint x: 131, endPoint y: 281, distance: 123.9
click at [131, 281] on div at bounding box center [131, 286] width 1 height 62
type input "44"
click at [18, 240] on icon "Play/Pause" at bounding box center [18, 241] width 5 height 6
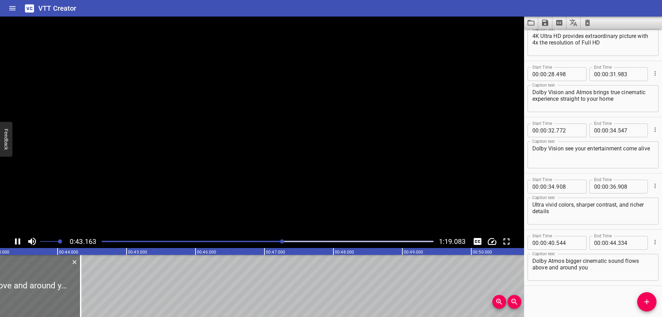
click at [18, 240] on icon "Play/Pause" at bounding box center [17, 241] width 10 height 10
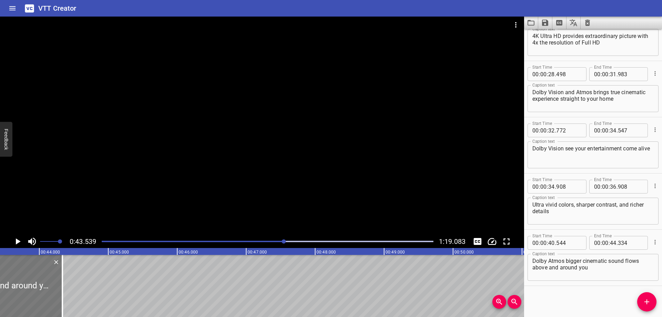
scroll to position [0, 3003]
drag, startPoint x: 56, startPoint y: 293, endPoint x: 96, endPoint y: 297, distance: 39.8
click at [78, 297] on div at bounding box center [74, 286] width 7 height 62
type input "909"
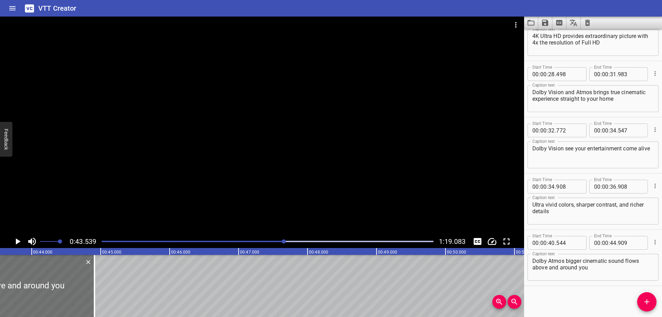
click at [19, 240] on icon "Play/Pause" at bounding box center [17, 241] width 10 height 10
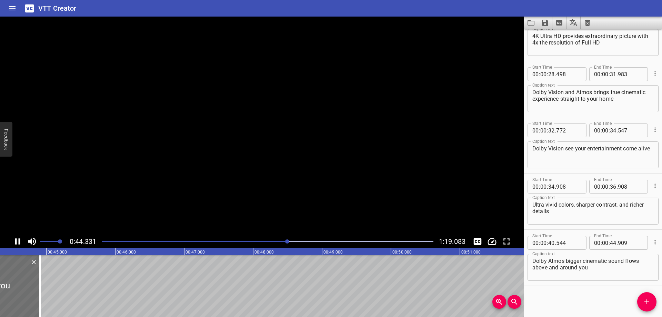
click at [19, 240] on icon "Play/Pause" at bounding box center [17, 241] width 5 height 6
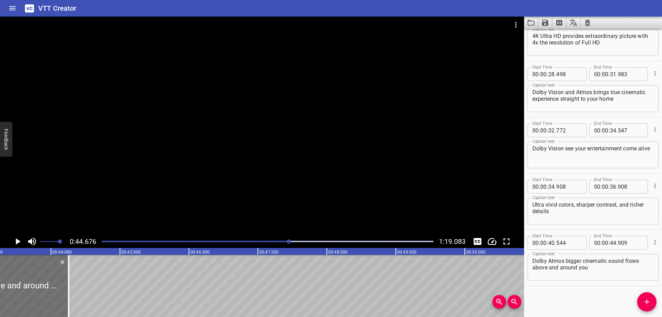
drag, startPoint x: 15, startPoint y: 274, endPoint x: 26, endPoint y: 277, distance: 11.7
click at [0, 275] on html "VTT Creator Caption Editor Batch Transcribe Login Sign Up Privacy Contact 0:44.…" at bounding box center [331, 158] width 662 height 317
type input "43"
type input "119"
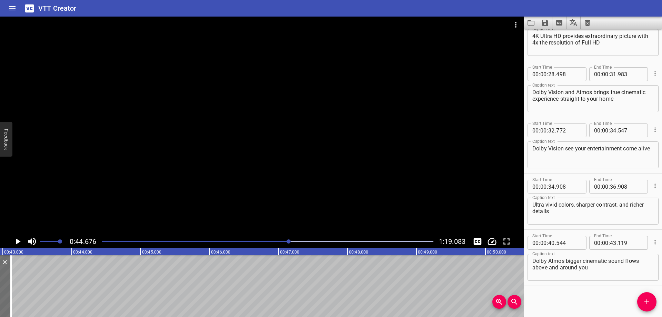
scroll to position [0, 2952]
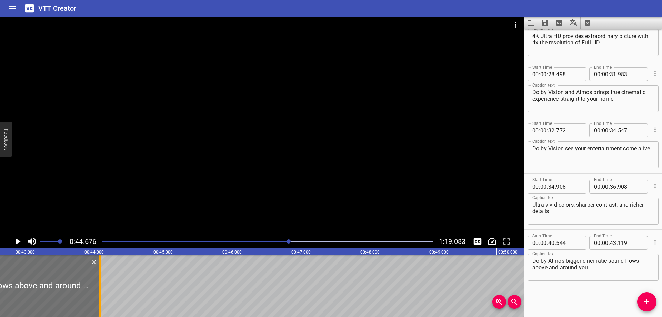
drag, startPoint x: 22, startPoint y: 281, endPoint x: 99, endPoint y: 284, distance: 77.6
click at [99, 284] on div at bounding box center [99, 286] width 1 height 62
type input "44"
type input "244"
click at [18, 240] on icon "Play/Pause" at bounding box center [18, 241] width 5 height 6
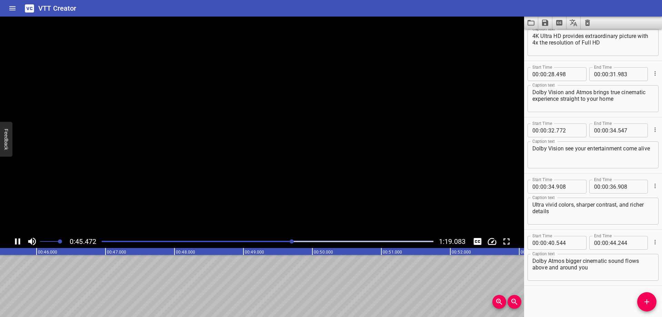
click at [18, 240] on icon "Play/Pause" at bounding box center [17, 241] width 10 height 10
drag, startPoint x: 19, startPoint y: 286, endPoint x: 183, endPoint y: 283, distance: 164.5
drag, startPoint x: 115, startPoint y: 272, endPoint x: 149, endPoint y: 270, distance: 33.8
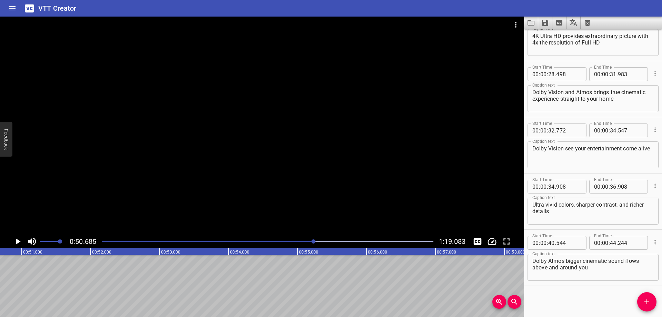
click at [289, 239] on div at bounding box center [268, 242] width 340 height 10
click at [280, 240] on div at bounding box center [268, 242] width 340 height 10
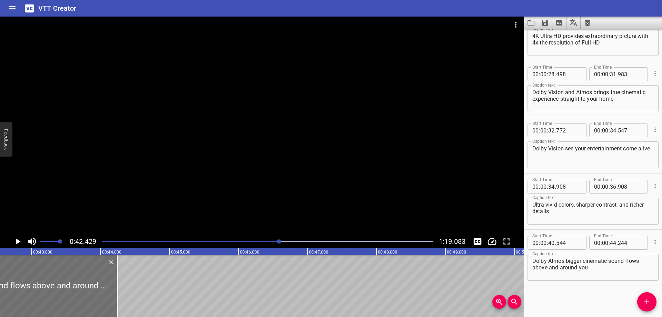
scroll to position [0, 2926]
click at [13, 240] on icon "Play/Pause" at bounding box center [17, 241] width 10 height 10
click at [14, 240] on icon "Play/Pause" at bounding box center [17, 241] width 10 height 10
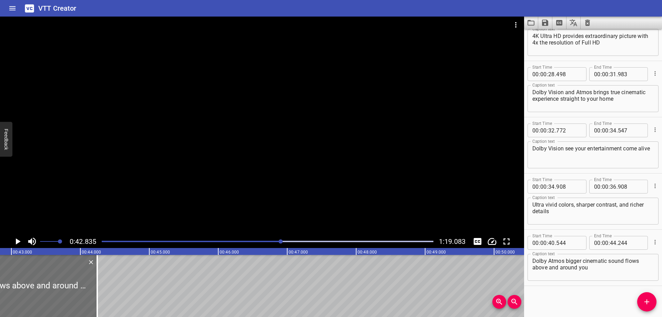
click at [14, 240] on icon "Play/Pause" at bounding box center [17, 241] width 10 height 10
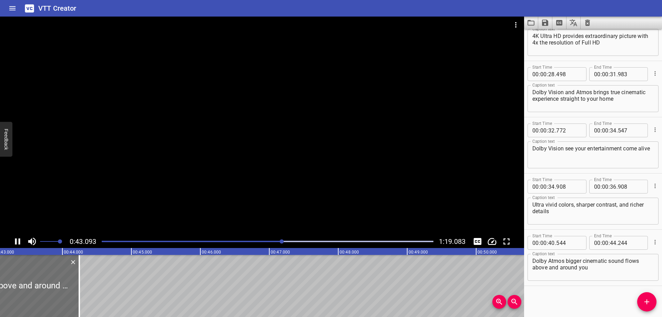
click at [14, 240] on icon "Play/Pause" at bounding box center [17, 241] width 10 height 10
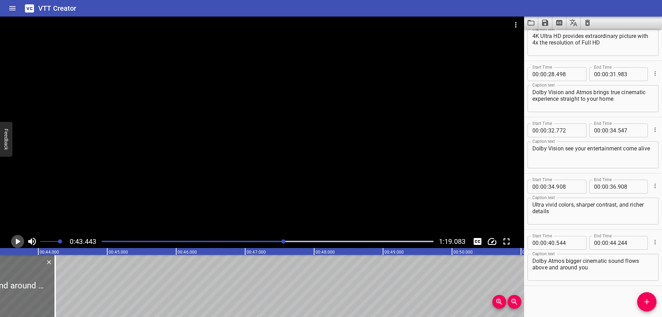
click at [14, 240] on icon "Play/Pause" at bounding box center [17, 241] width 10 height 10
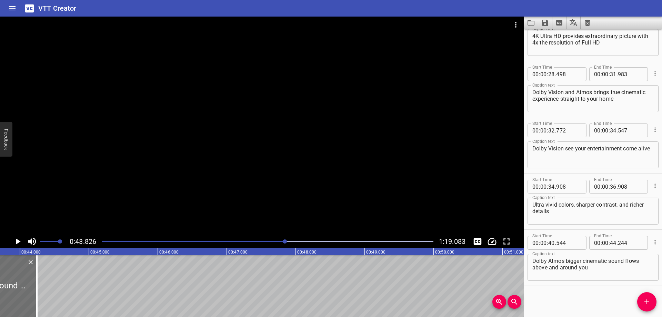
scroll to position [0, 3023]
click at [16, 242] on icon "Play/Pause" at bounding box center [17, 241] width 10 height 10
click at [16, 242] on icon "Play/Pause" at bounding box center [17, 241] width 5 height 6
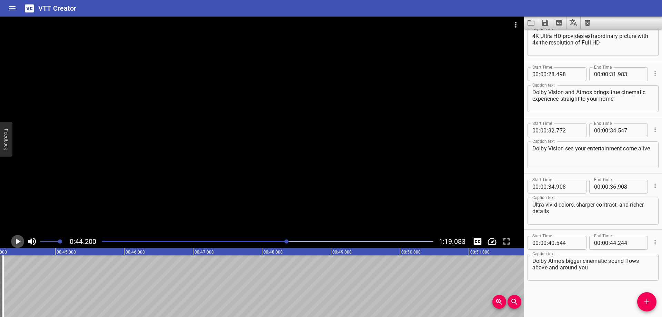
click at [16, 242] on icon "Play/Pause" at bounding box center [17, 241] width 10 height 10
click at [16, 242] on icon "Play/Pause" at bounding box center [17, 241] width 5 height 6
click at [16, 242] on icon "Play/Pause" at bounding box center [17, 241] width 10 height 10
click at [16, 242] on icon "Play/Pause" at bounding box center [17, 241] width 5 height 6
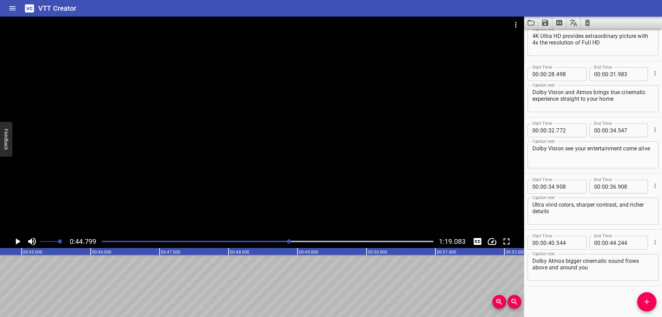
scroll to position [0, 3090]
click at [16, 242] on icon "Play/Pause" at bounding box center [17, 241] width 10 height 10
click at [16, 242] on icon "Play/Pause" at bounding box center [17, 241] width 5 height 6
click at [649, 304] on icon "Add Cue" at bounding box center [647, 302] width 8 height 8
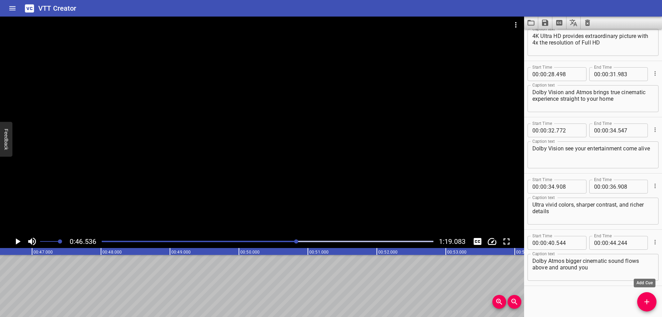
scroll to position [141, 0]
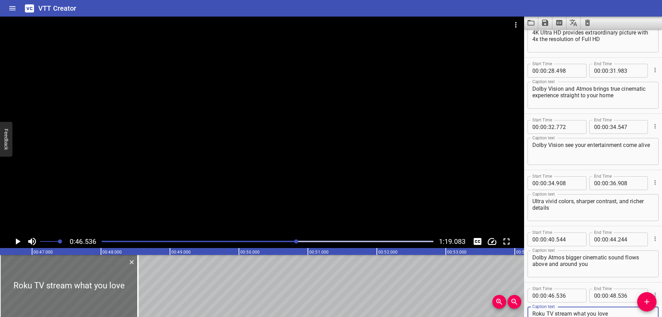
type textarea "Roku TV stream what you love"
click at [18, 241] on icon "Play/Pause" at bounding box center [18, 241] width 5 height 6
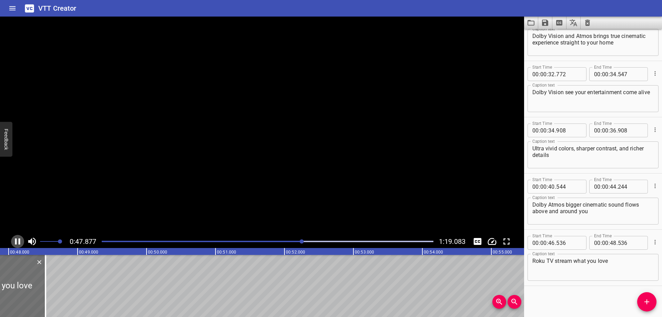
click at [18, 241] on icon "Play/Pause" at bounding box center [17, 241] width 10 height 10
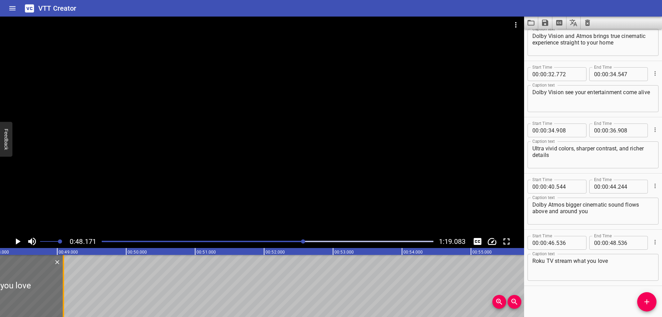
drag, startPoint x: 26, startPoint y: 283, endPoint x: 64, endPoint y: 285, distance: 38.7
click at [64, 285] on div at bounding box center [63, 286] width 1 height 62
type input "49"
type input "096"
click at [20, 239] on icon "Play/Pause" at bounding box center [17, 241] width 10 height 10
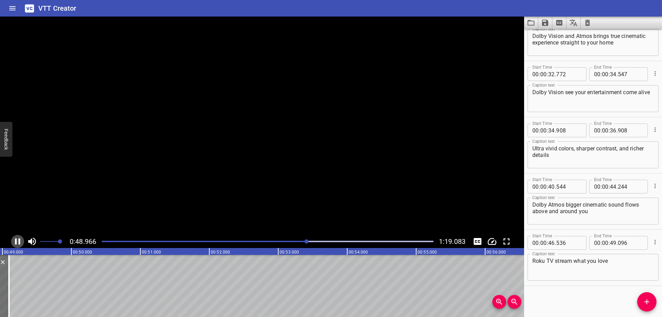
click at [19, 239] on icon "Play/Pause" at bounding box center [17, 241] width 5 height 6
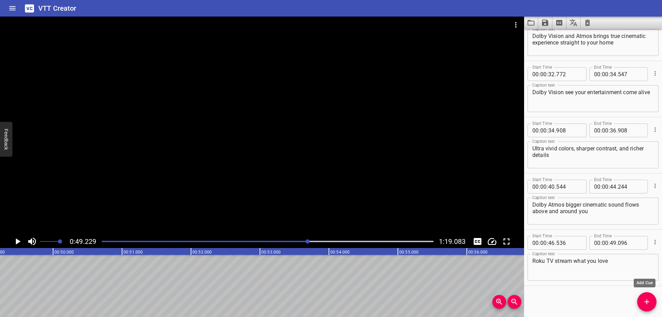
click at [647, 304] on icon "Add Cue" at bounding box center [647, 301] width 5 height 5
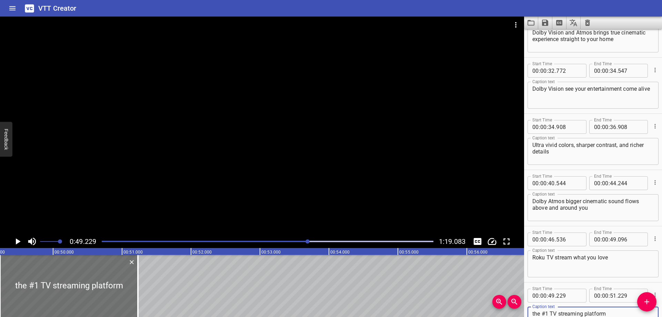
type textarea "the #1 TV streaming platform"
click at [21, 240] on icon "Play/Pause" at bounding box center [17, 241] width 10 height 10
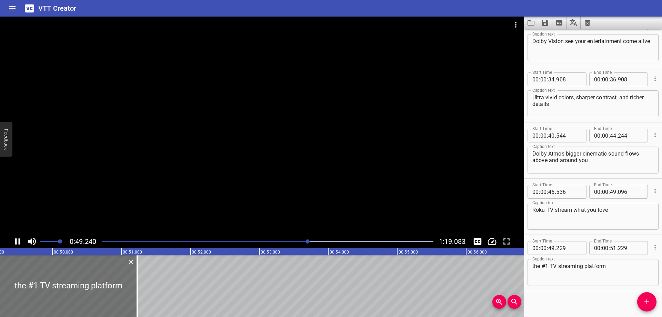
scroll to position [250, 0]
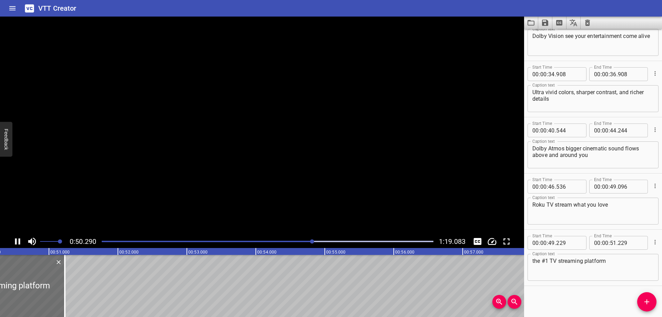
click at [20, 239] on icon "Play/Pause" at bounding box center [17, 241] width 5 height 6
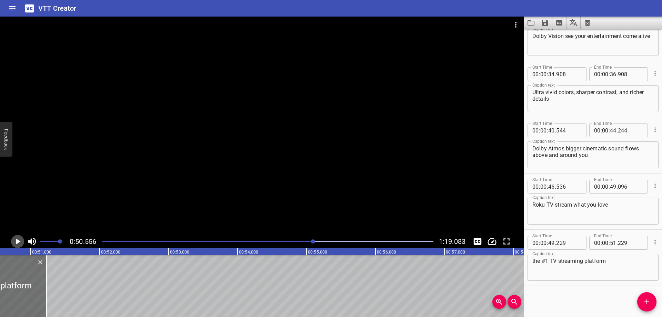
click at [20, 239] on icon "Play/Pause" at bounding box center [17, 241] width 10 height 10
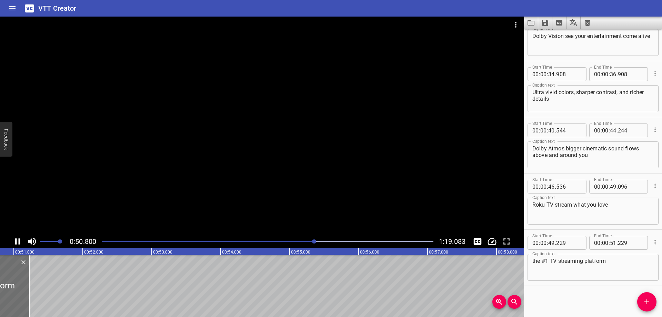
click at [20, 239] on icon "Play/Pause" at bounding box center [17, 241] width 5 height 6
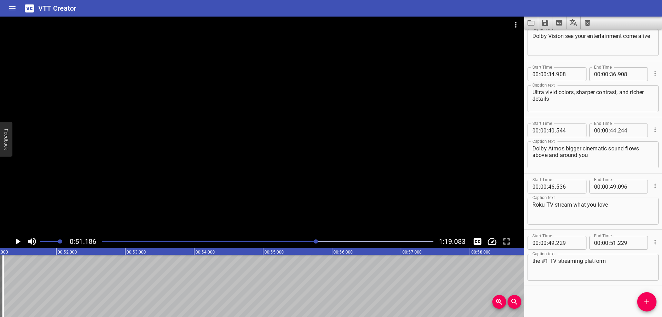
click at [19, 239] on icon "Play/Pause" at bounding box center [17, 241] width 10 height 10
click at [19, 239] on icon "Play/Pause" at bounding box center [17, 241] width 5 height 6
click at [19, 239] on icon "Play/Pause" at bounding box center [17, 241] width 10 height 10
click at [19, 239] on icon "Play/Pause" at bounding box center [17, 241] width 5 height 6
click at [19, 239] on icon "Play/Pause" at bounding box center [17, 241] width 10 height 10
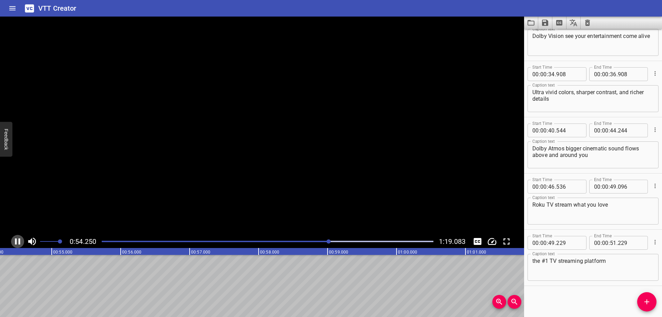
click at [19, 239] on icon "Play/Pause" at bounding box center [17, 241] width 5 height 6
click at [653, 305] on span "Add Cue" at bounding box center [646, 302] width 19 height 8
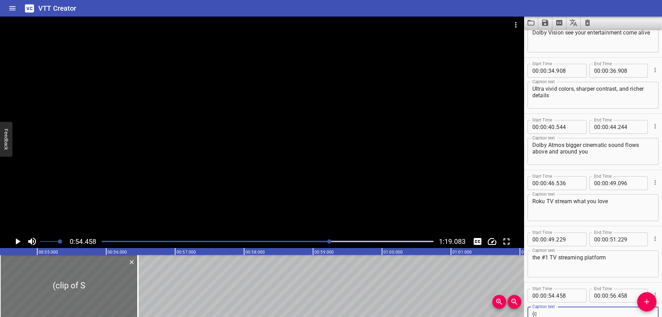
type textarea "("
click at [133, 261] on icon "Delete" at bounding box center [132, 262] width 4 height 4
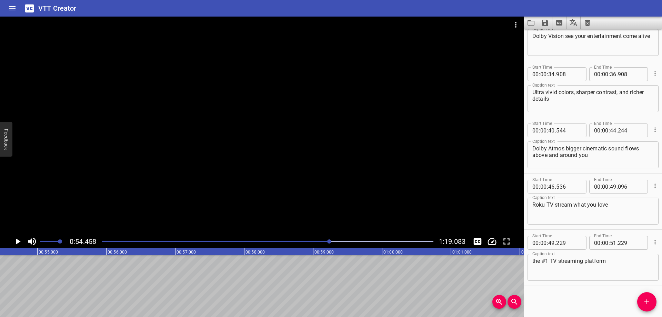
scroll to position [250, 0]
click at [347, 238] on div at bounding box center [268, 242] width 340 height 10
click at [355, 239] on div at bounding box center [268, 242] width 340 height 10
click at [371, 239] on div at bounding box center [268, 242] width 340 height 10
click at [389, 240] on div at bounding box center [268, 242] width 340 height 10
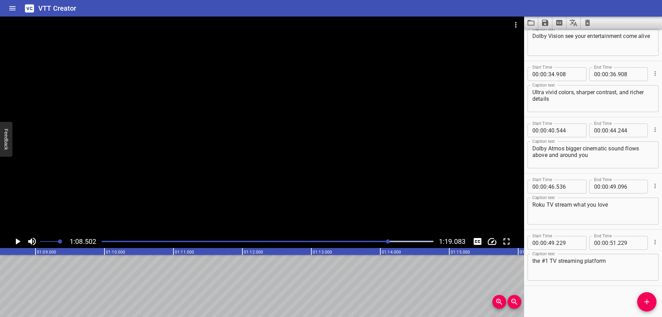
scroll to position [0, 4724]
click at [397, 240] on div at bounding box center [268, 242] width 340 height 10
click at [411, 240] on div at bounding box center [268, 242] width 340 height 10
click at [420, 240] on div at bounding box center [268, 242] width 340 height 10
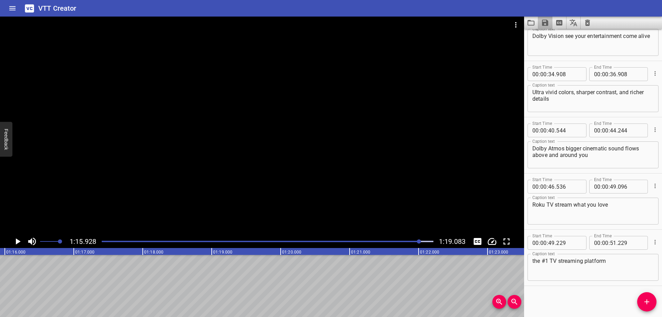
click at [545, 22] on icon "Save captions to file" at bounding box center [545, 23] width 6 height 6
click at [552, 35] on li "Save to VTT file" at bounding box center [563, 38] width 51 height 12
